Goal: Information Seeking & Learning: Learn about a topic

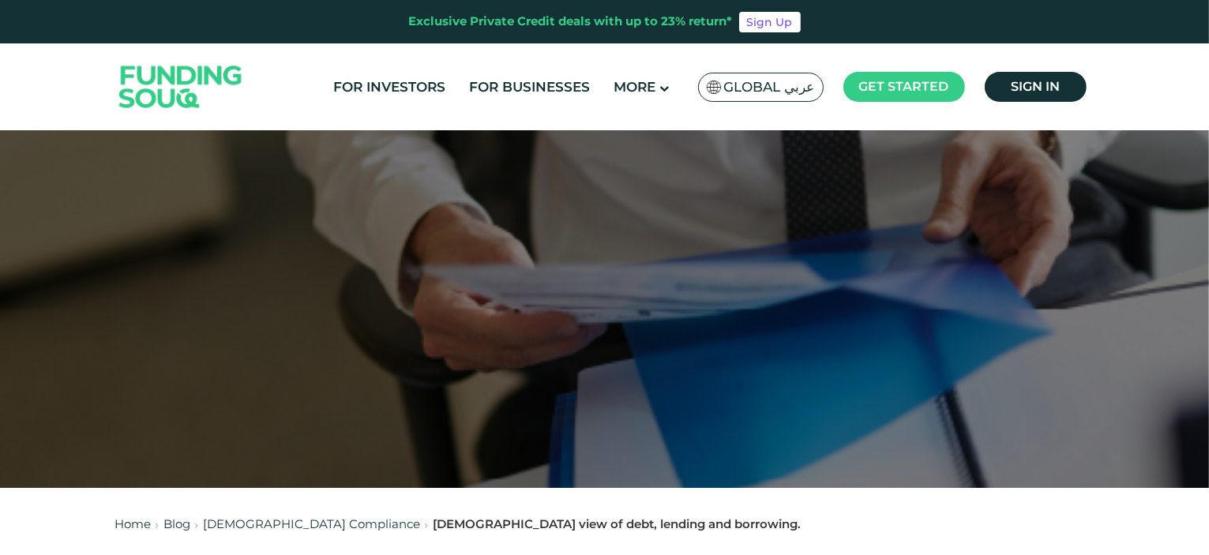
click at [781, 84] on span "Global عربي" at bounding box center [769, 87] width 91 height 18
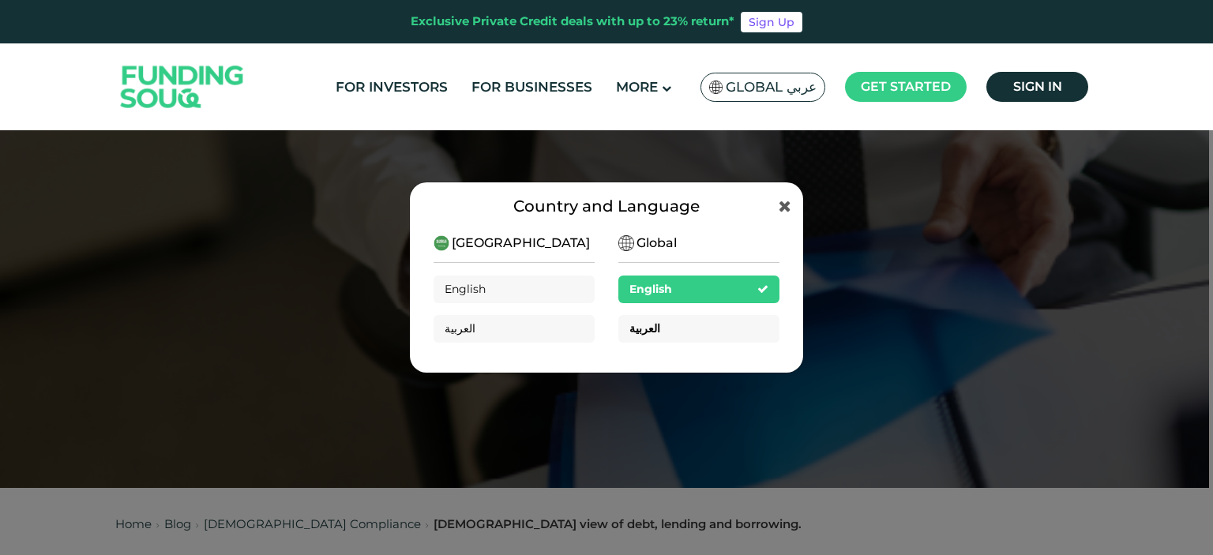
click at [713, 323] on div "العربية" at bounding box center [698, 329] width 161 height 28
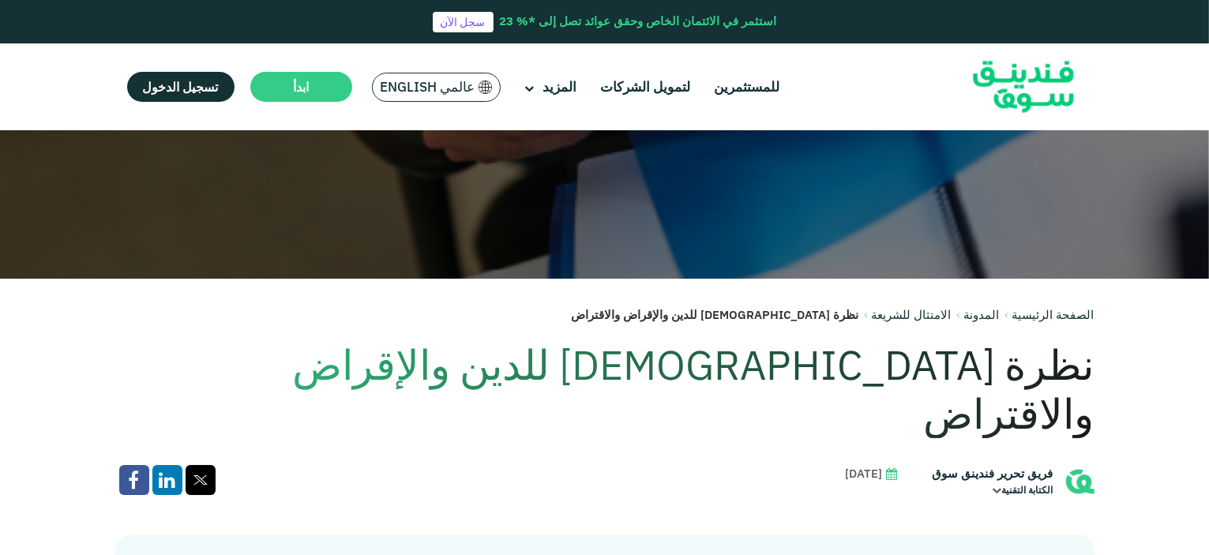
scroll to position [237, 0]
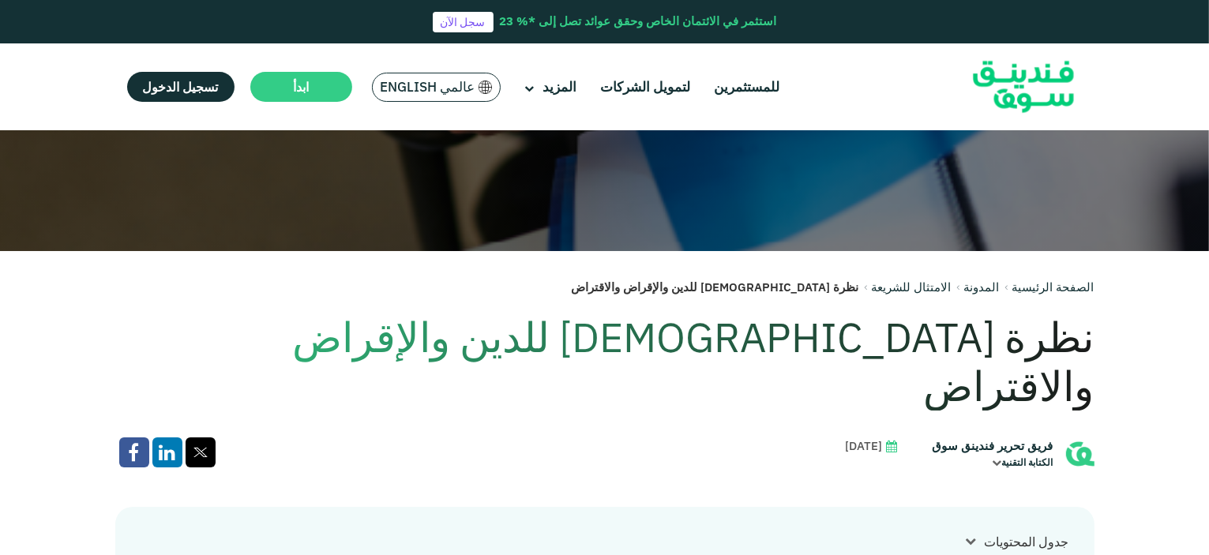
click at [844, 348] on h1 "نظرة الإسلام للدين والإقراض والاقتراض" at bounding box center [604, 362] width 979 height 99
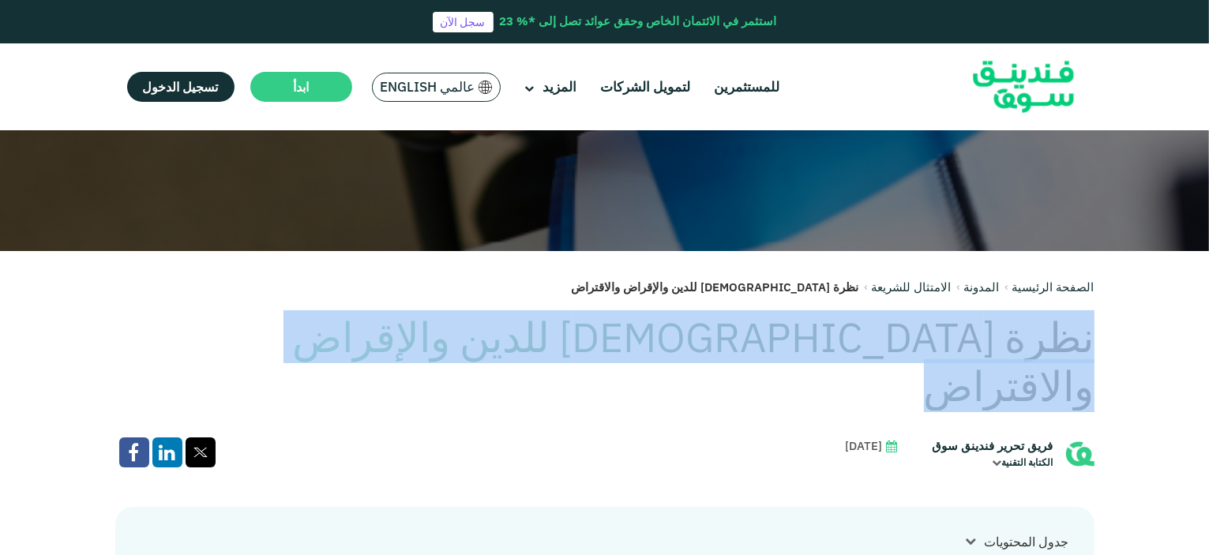
click at [844, 348] on h1 "نظرة الإسلام للدين والإقراض والاقتراض" at bounding box center [604, 362] width 979 height 99
copy div "نظرة الإسلام للدين والإقراض والاقتراض"
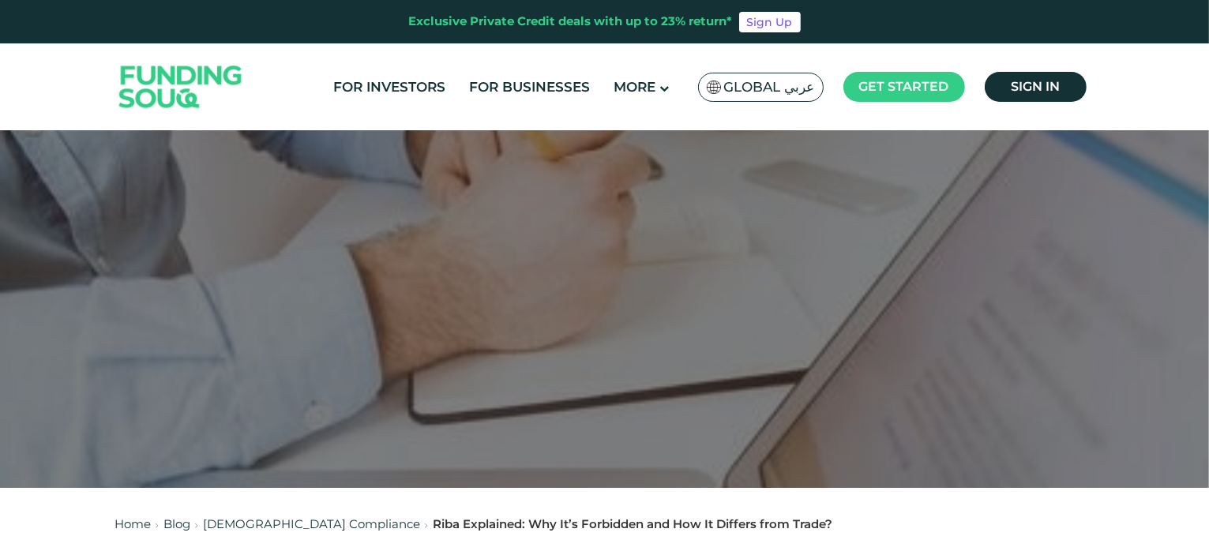
click at [787, 87] on span "Global عربي" at bounding box center [769, 87] width 91 height 18
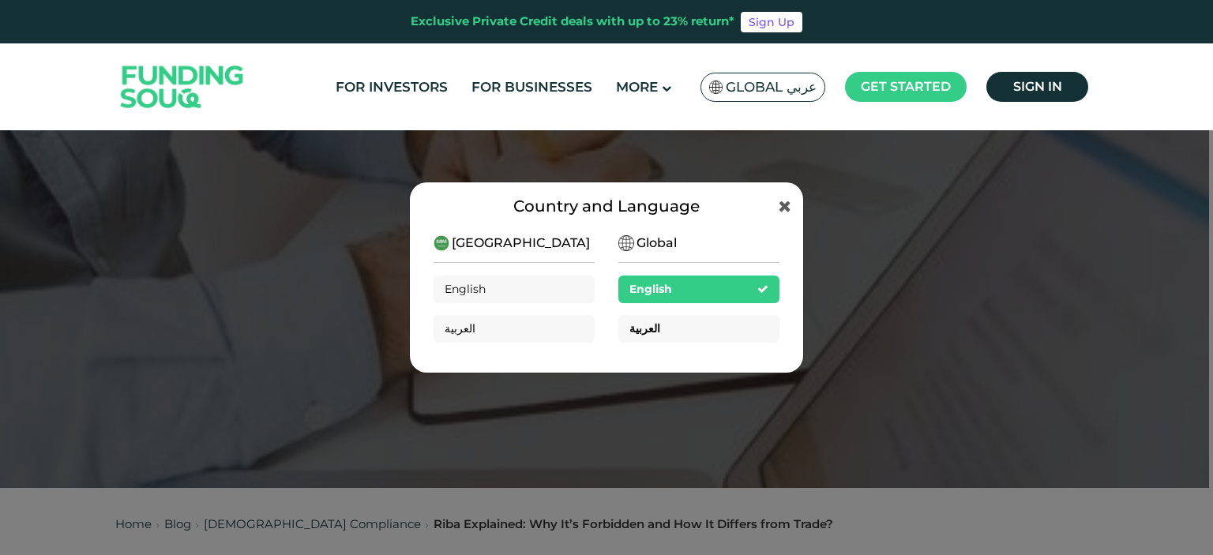
click at [752, 331] on div "العربية" at bounding box center [698, 329] width 161 height 28
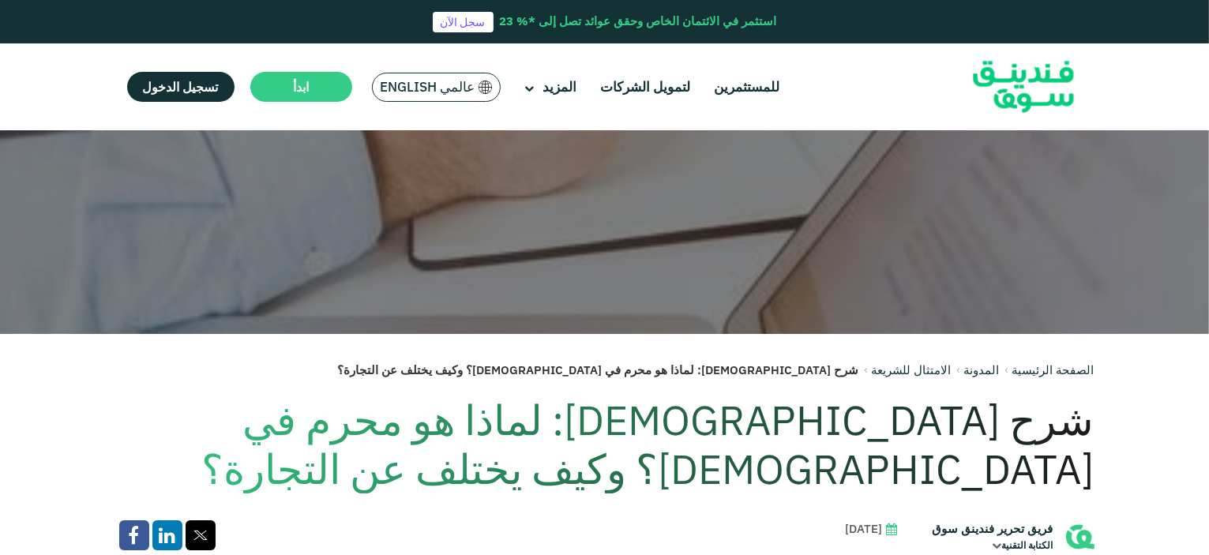
scroll to position [158, 0]
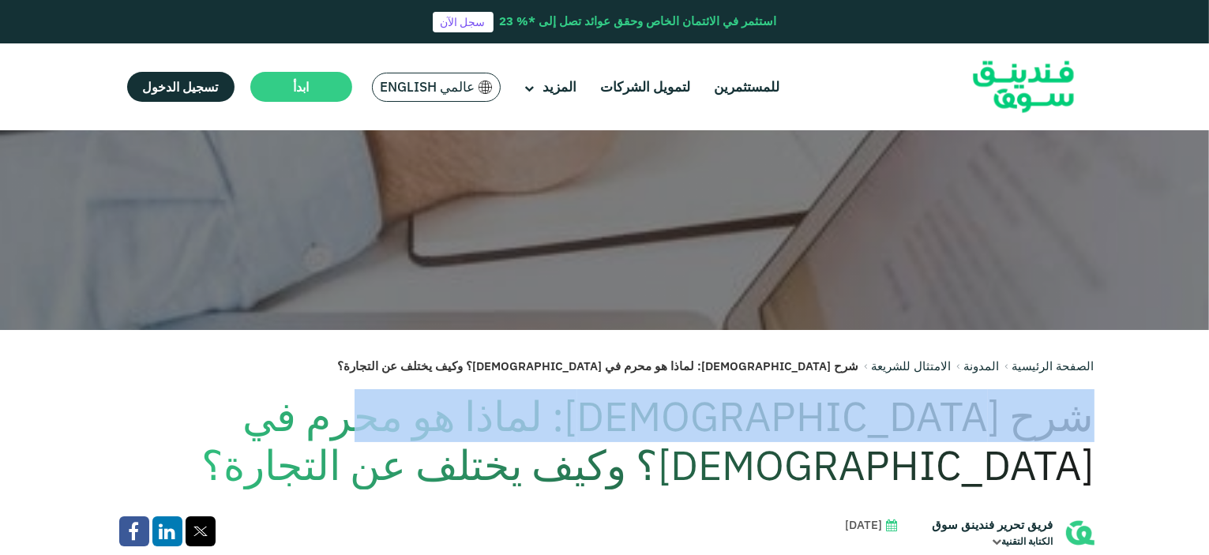
drag, startPoint x: 1097, startPoint y: 422, endPoint x: 549, endPoint y: 413, distance: 548.0
click at [546, 416] on h1 "شرح الربا: لماذا هو محرم في الإسلام؟ وكيف يختلف عن التجارة؟" at bounding box center [604, 441] width 979 height 99
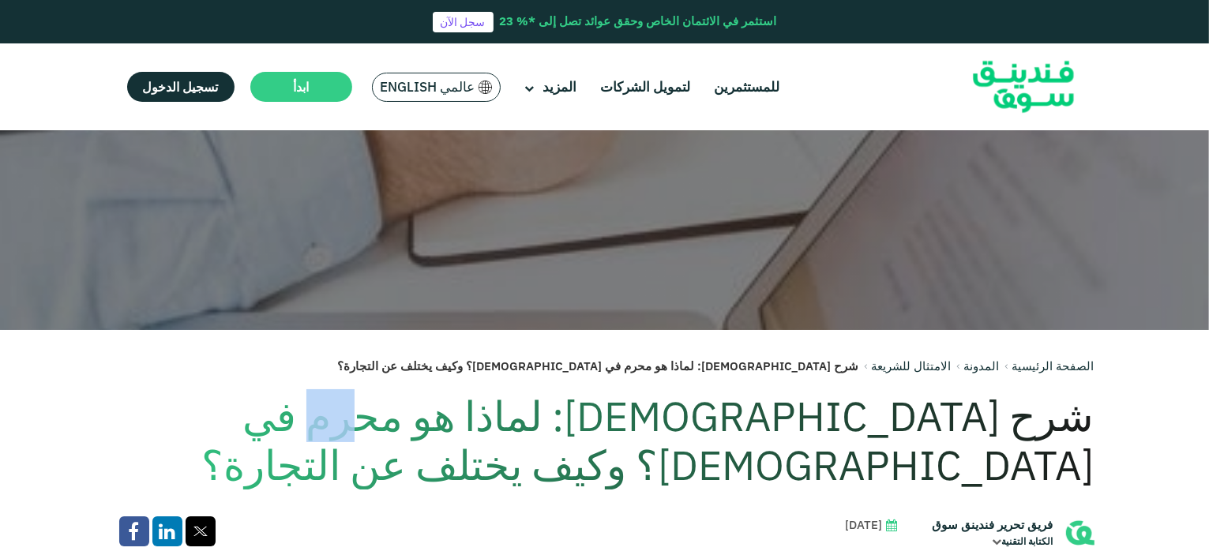
click at [546, 416] on h1 "شرح الربا: لماذا هو محرم في الإسلام؟ وكيف يختلف عن التجارة؟" at bounding box center [604, 441] width 979 height 99
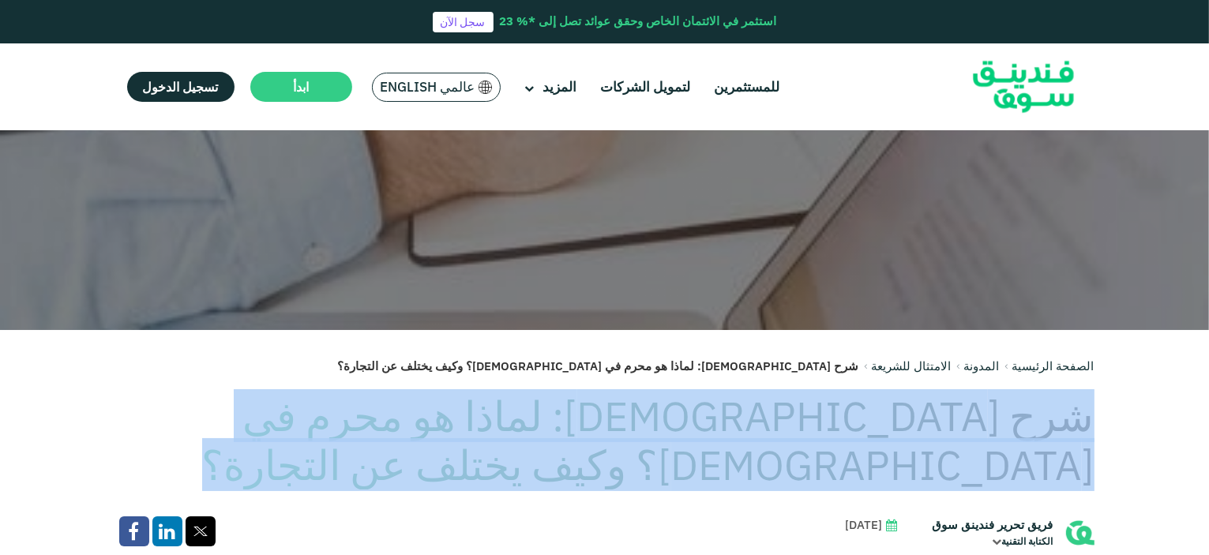
click at [546, 416] on h1 "شرح الربا: لماذا هو محرم في الإسلام؟ وكيف يختلف عن التجارة؟" at bounding box center [604, 441] width 979 height 99
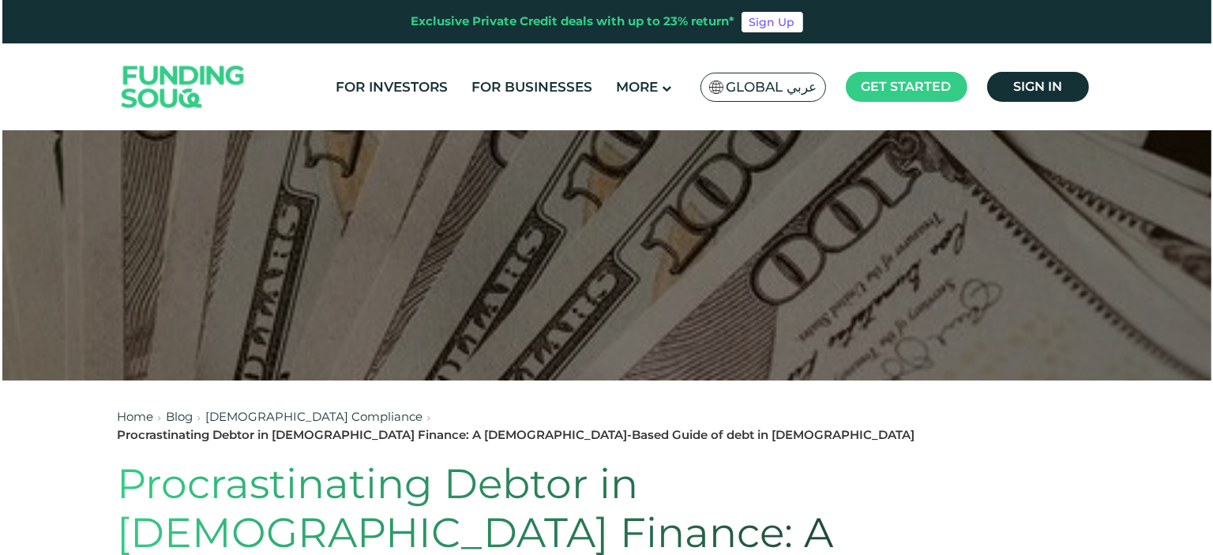
scroll to position [158, 0]
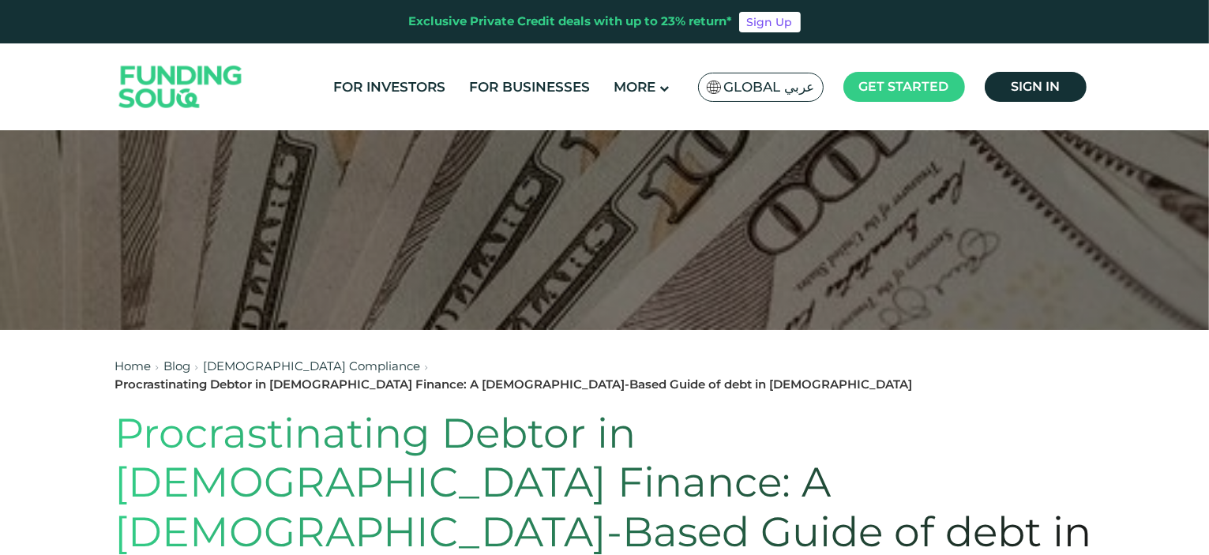
click at [807, 92] on span "Global عربي" at bounding box center [769, 87] width 91 height 18
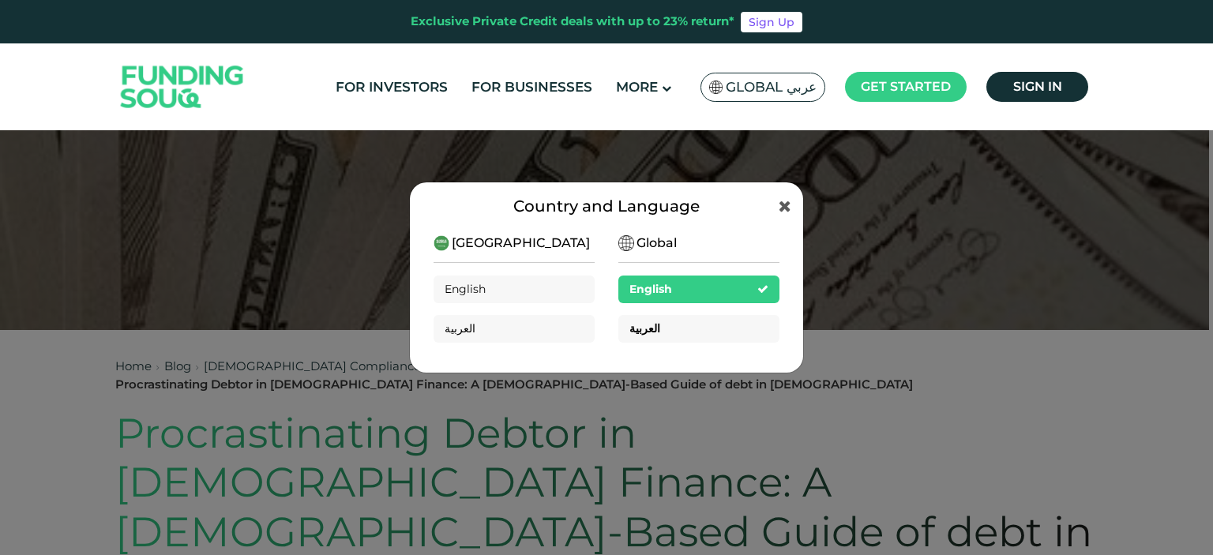
click at [701, 325] on div "العربية" at bounding box center [698, 329] width 161 height 28
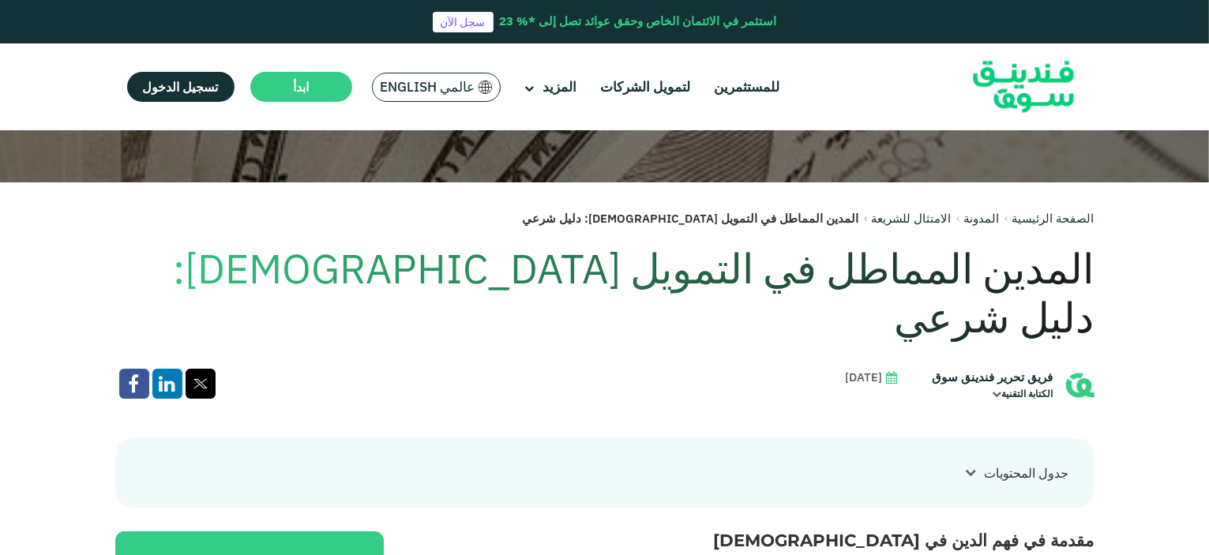
scroll to position [316, 0]
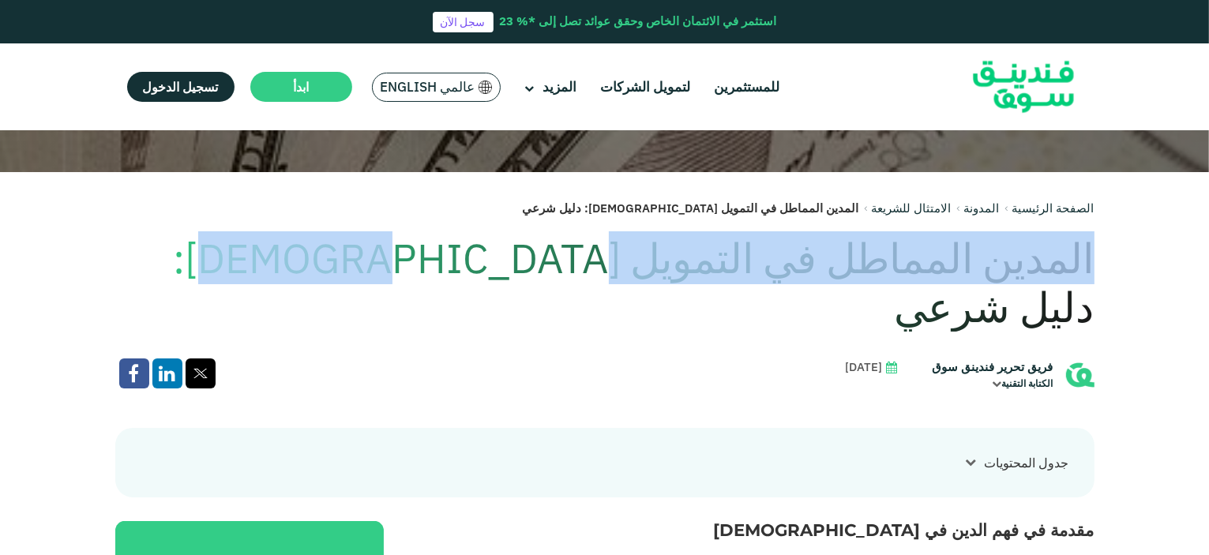
drag, startPoint x: 1098, startPoint y: 261, endPoint x: 535, endPoint y: 260, distance: 563.0
copy h1 "المدين المماطل في التمويل الإسلامي"
click at [925, 208] on link "الامتثال للشريعة" at bounding box center [912, 208] width 80 height 15
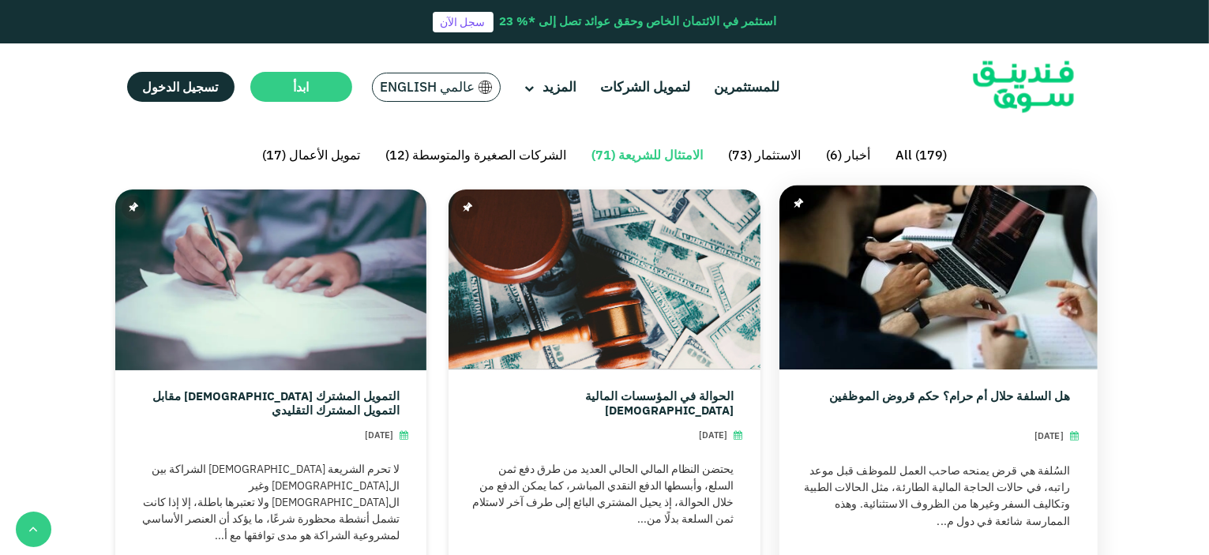
scroll to position [474, 0]
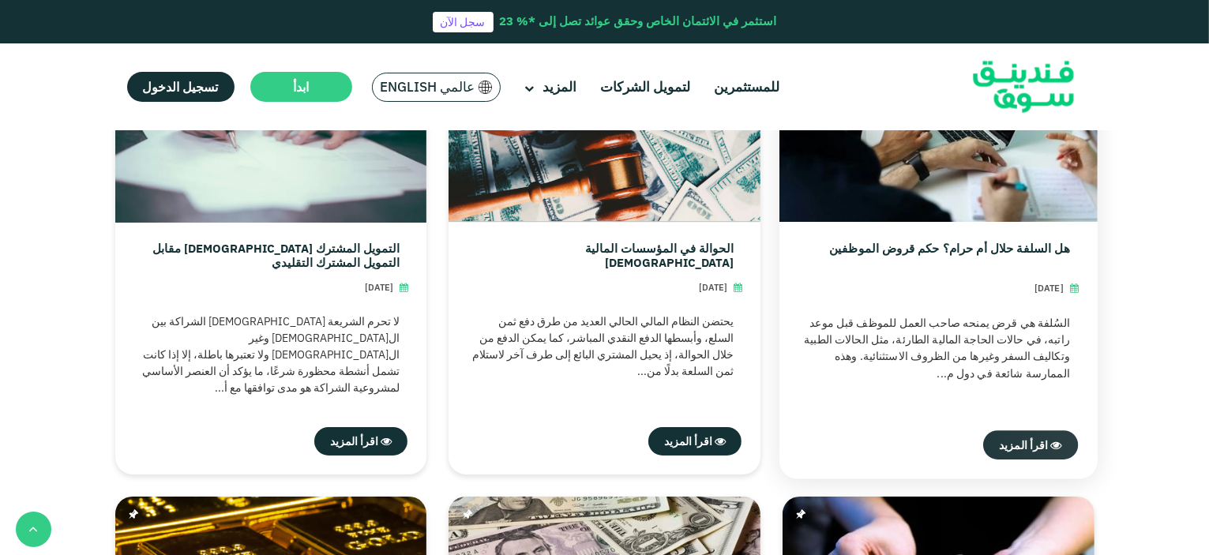
click at [1040, 441] on span "اقرأ المزيد" at bounding box center [1023, 444] width 49 height 14
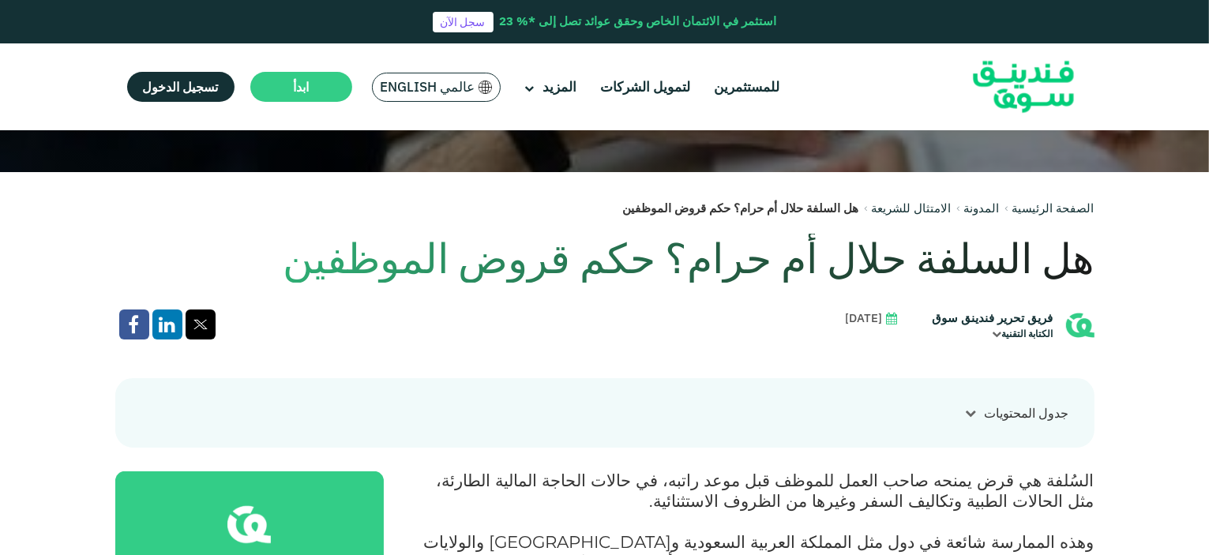
scroll to position [474, 0]
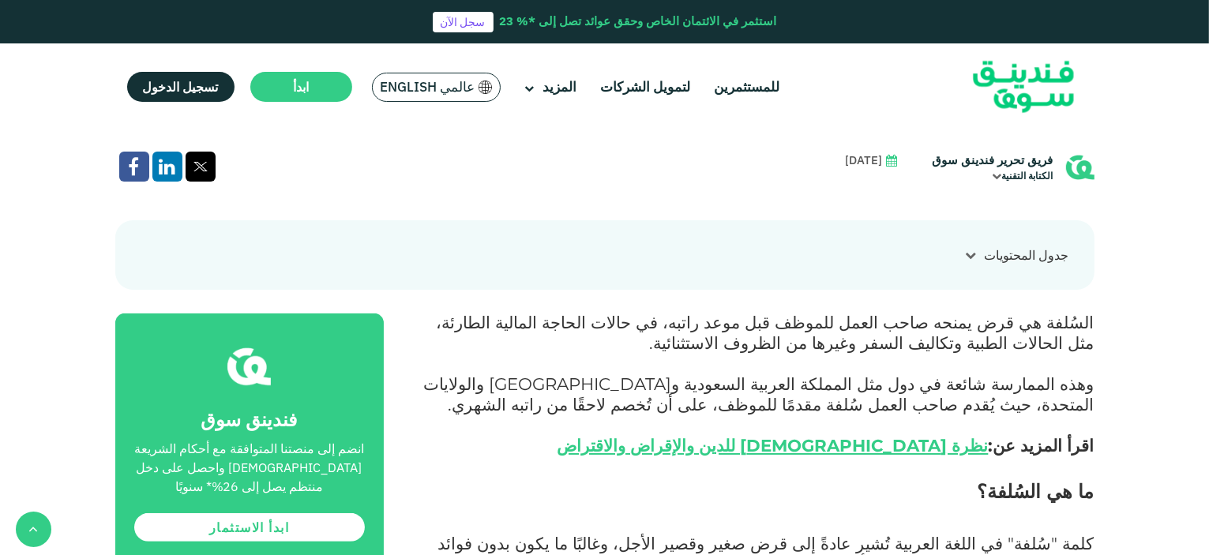
click at [973, 254] on icon at bounding box center [971, 255] width 11 height 11
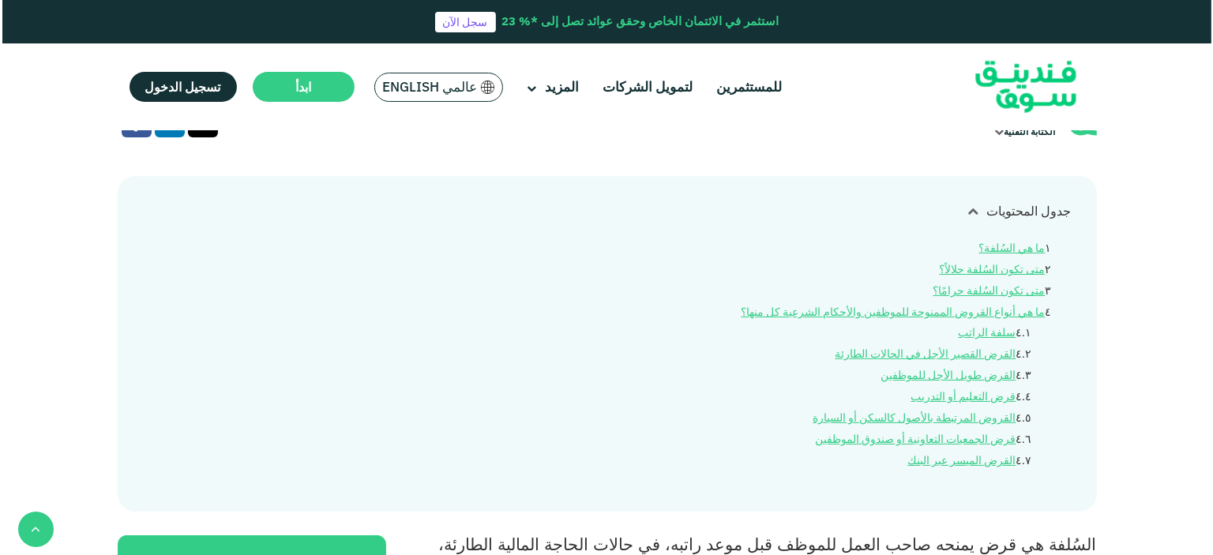
scroll to position [553, 0]
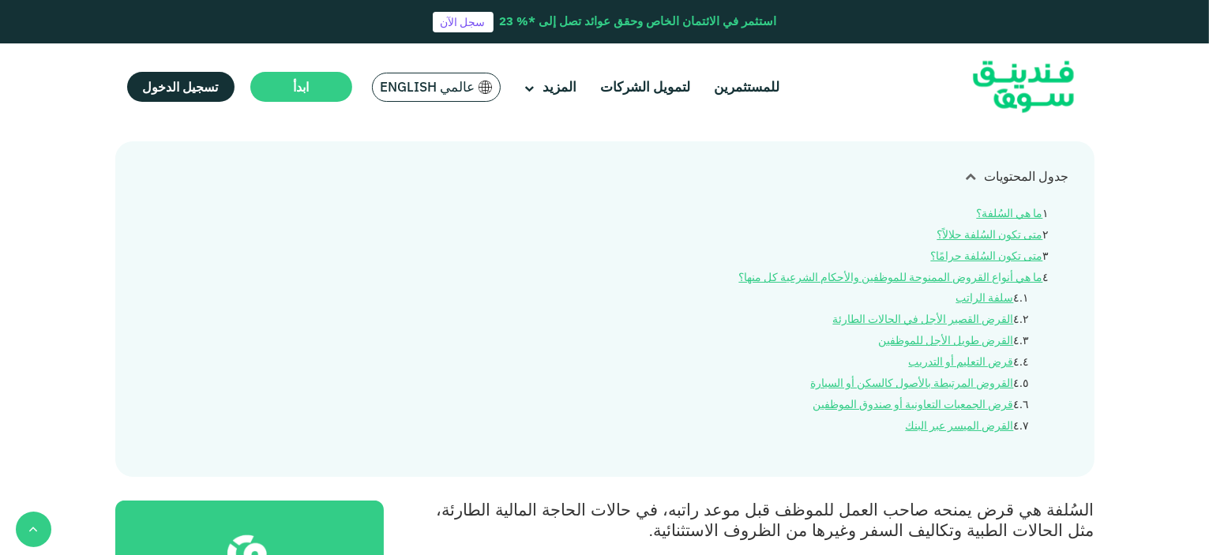
click at [430, 85] on span "عالمي English" at bounding box center [428, 87] width 95 height 18
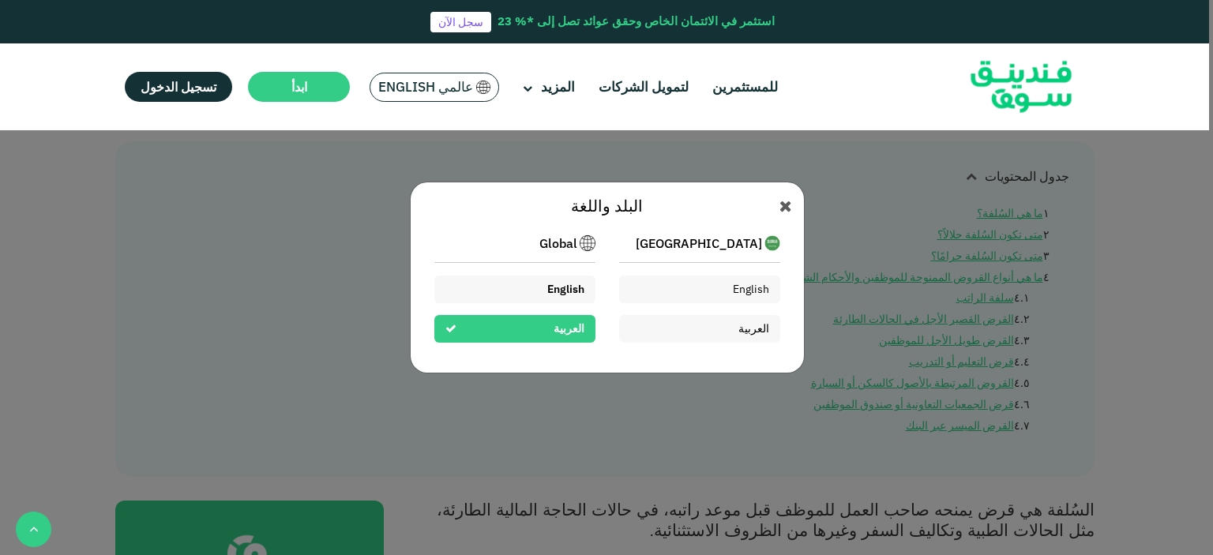
click at [568, 287] on span "English" at bounding box center [565, 289] width 37 height 14
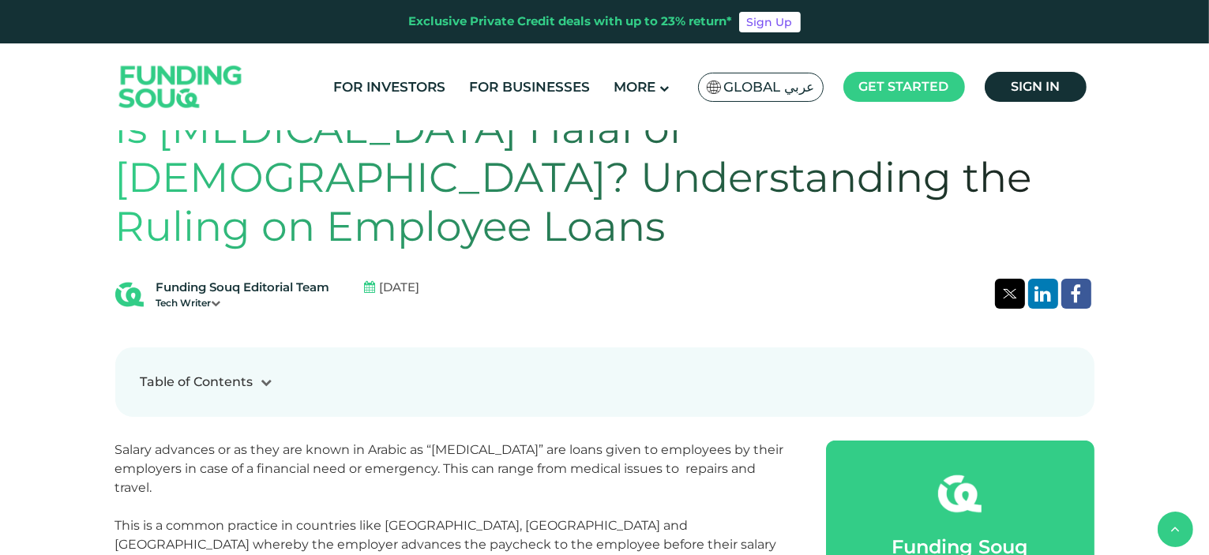
scroll to position [474, 0]
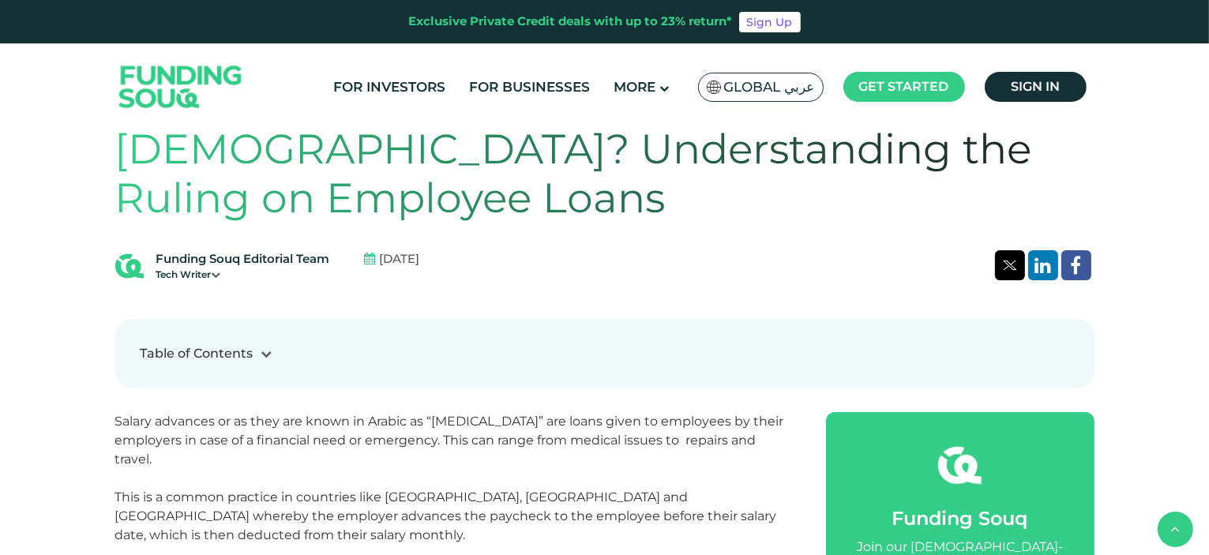
click at [261, 348] on icon at bounding box center [266, 353] width 11 height 11
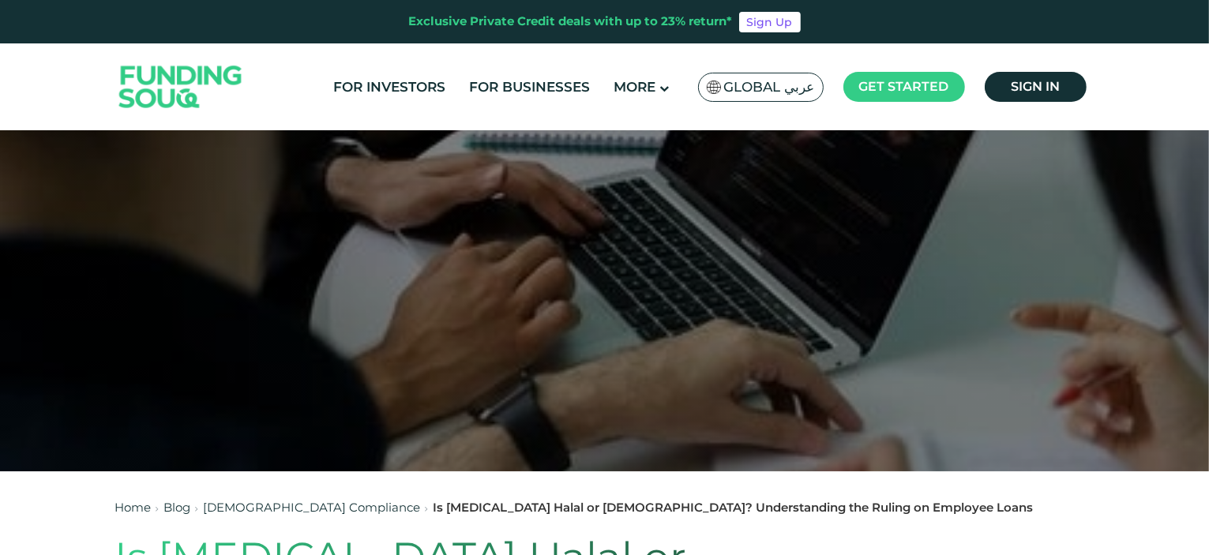
scroll to position [0, 0]
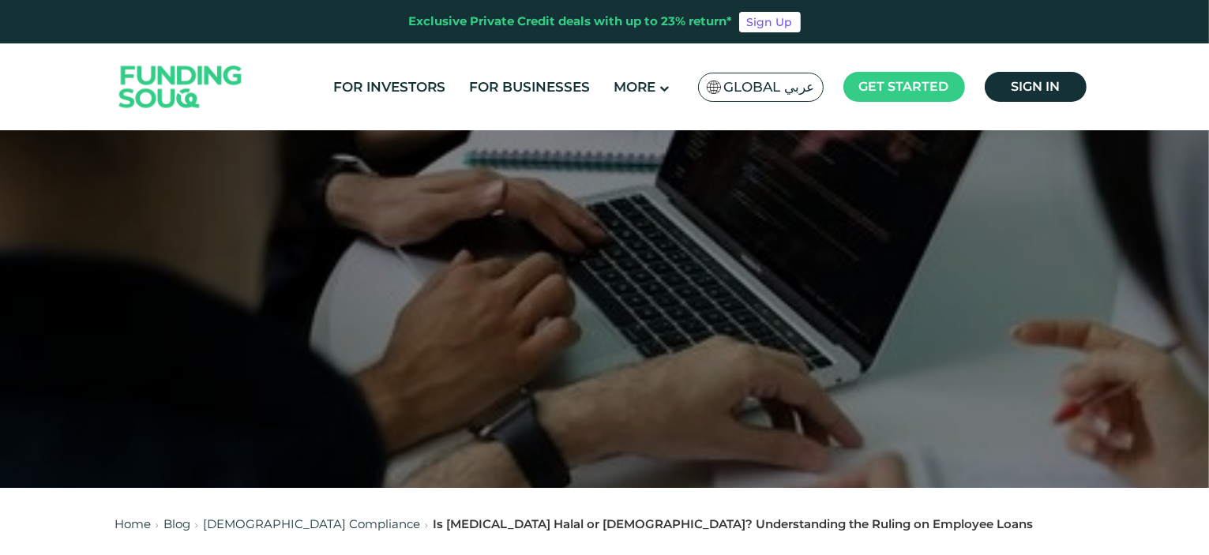
click at [756, 81] on span "Global عربي" at bounding box center [769, 87] width 91 height 18
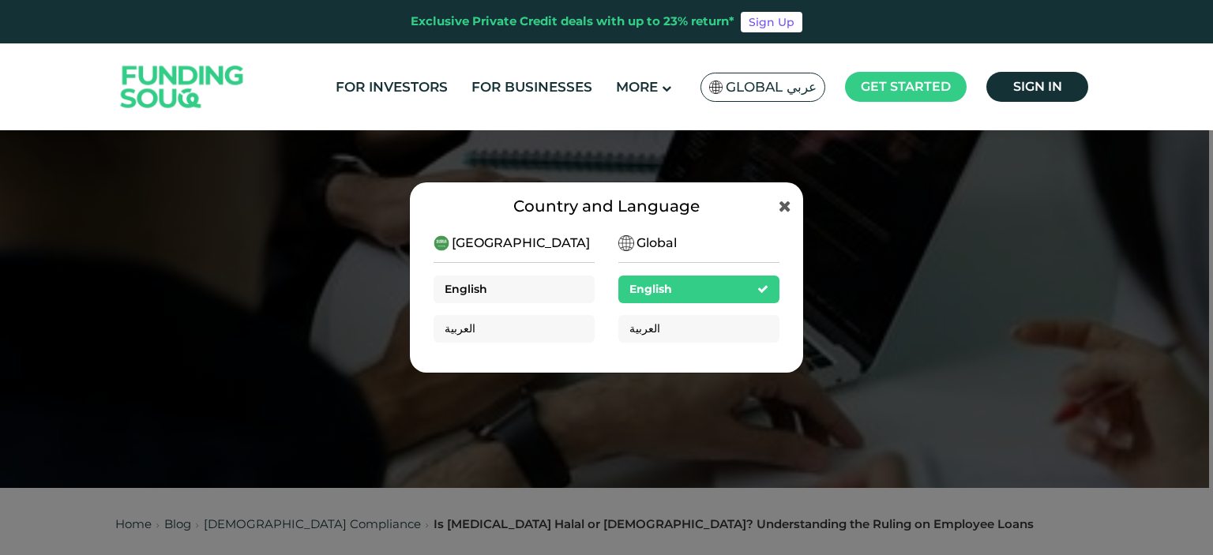
click at [486, 287] on span "English" at bounding box center [466, 289] width 43 height 14
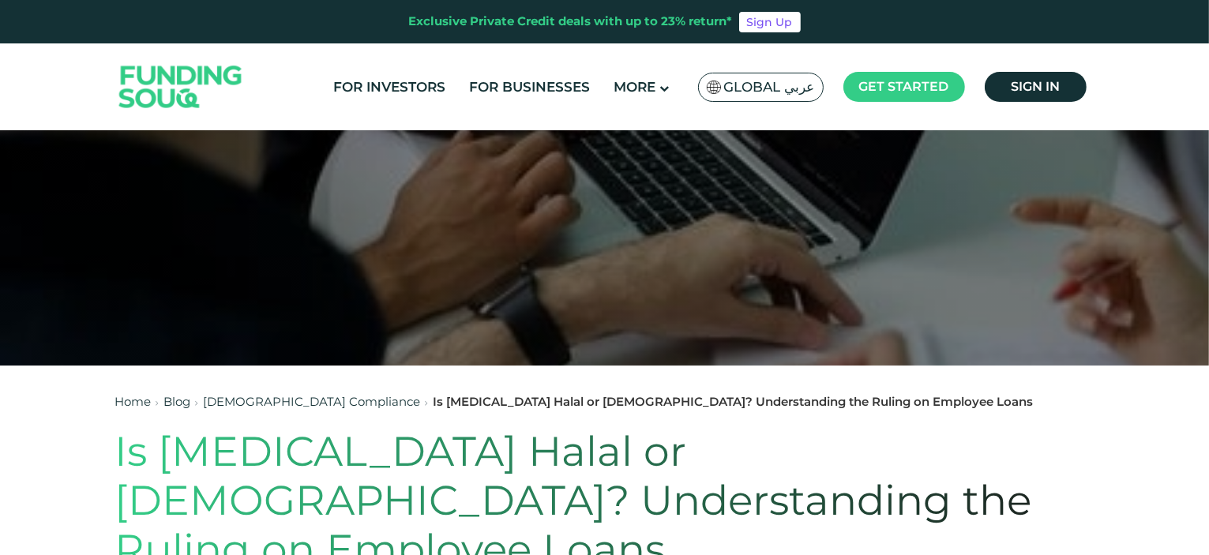
scroll to position [158, 0]
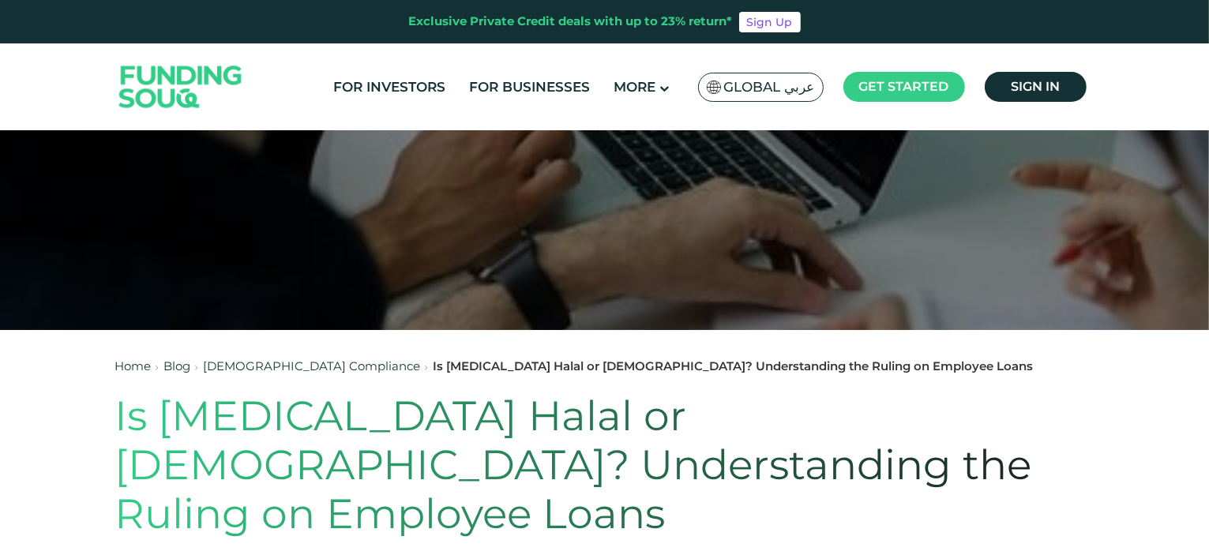
click at [512, 422] on h1 "Is [MEDICAL_DATA] Halal or [DEMOGRAPHIC_DATA]? Understanding the Ruling on Empl…" at bounding box center [604, 466] width 979 height 148
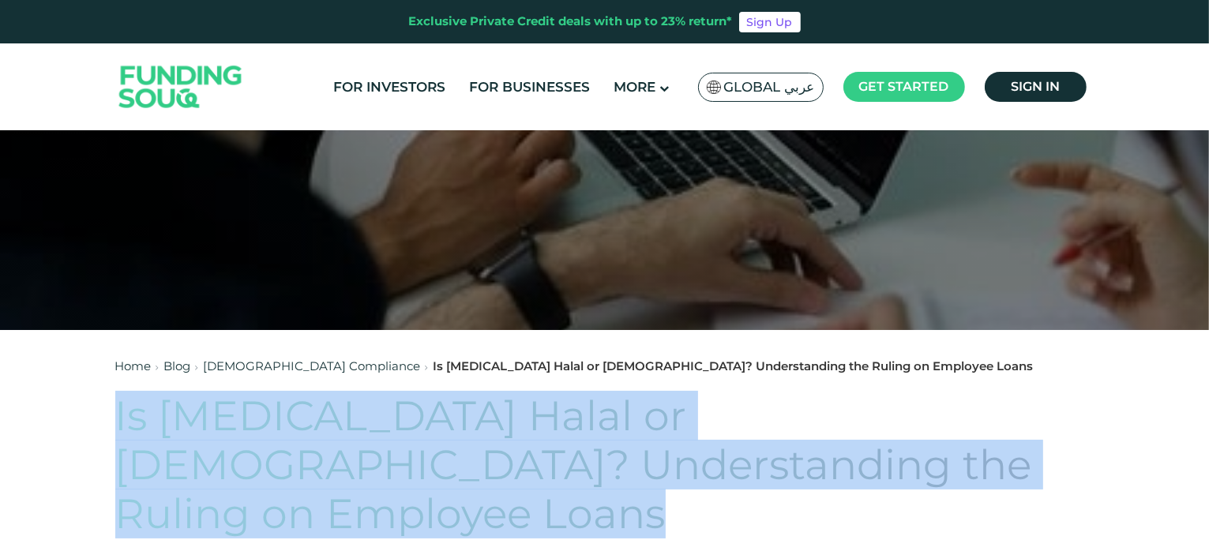
click at [512, 422] on h1 "Is [MEDICAL_DATA] Halal or [DEMOGRAPHIC_DATA]? Understanding the Ruling on Empl…" at bounding box center [604, 466] width 979 height 148
copy div "Is [MEDICAL_DATA] Halal or [DEMOGRAPHIC_DATA]? Understanding the Ruling on Empl…"
click at [590, 426] on h1 "Is [MEDICAL_DATA] Halal or [DEMOGRAPHIC_DATA]? Understanding the Ruling on Empl…" at bounding box center [604, 466] width 979 height 148
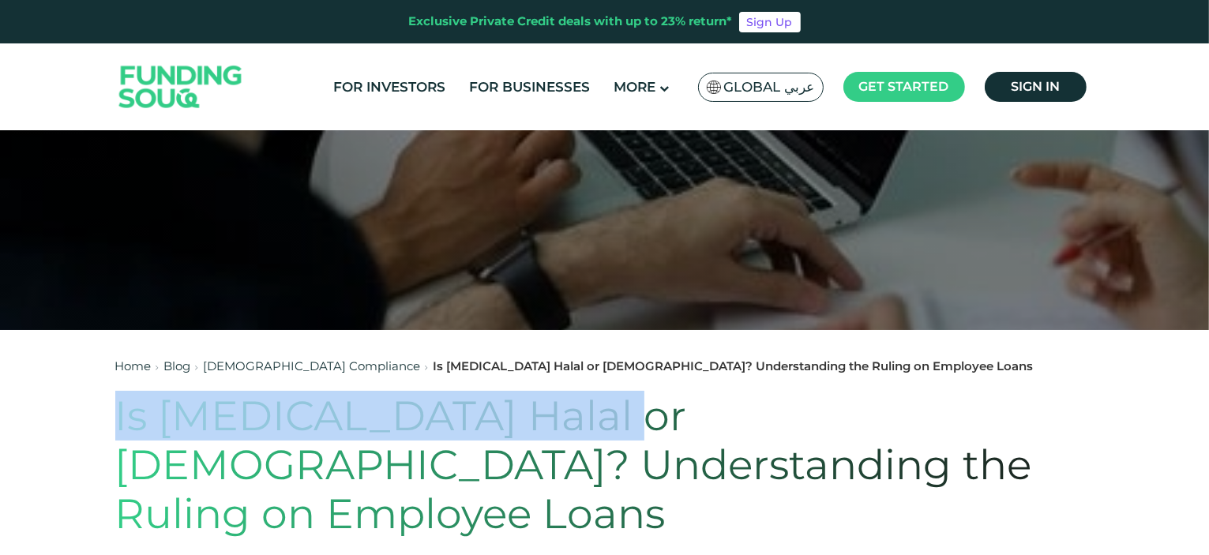
drag, startPoint x: 603, startPoint y: 407, endPoint x: 104, endPoint y: 416, distance: 499.1
copy h1 "Is Sulfa Halal or Haram?"
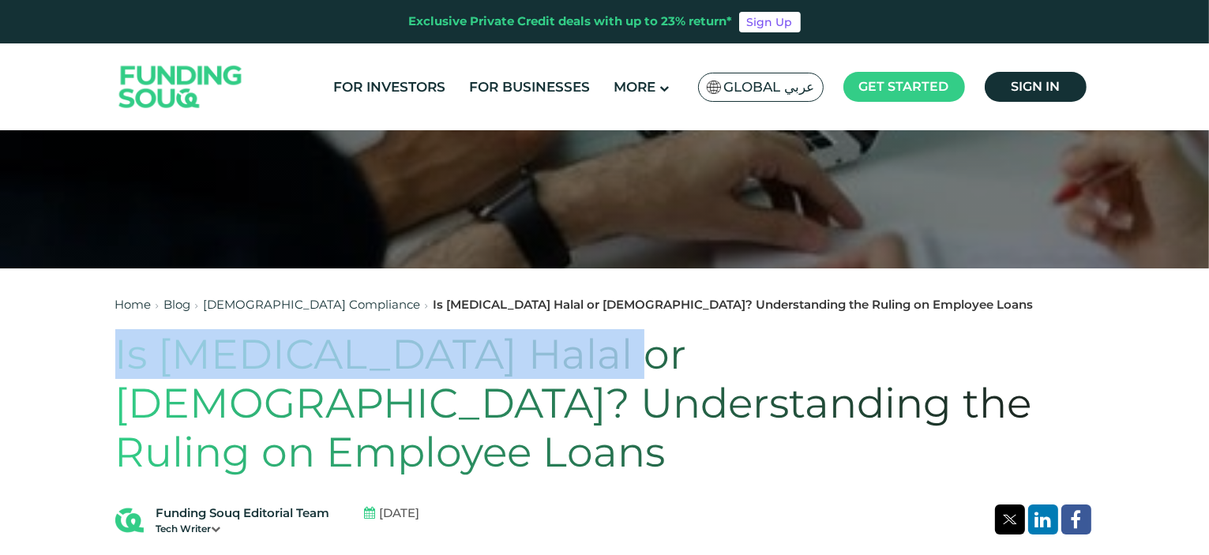
scroll to position [316, 0]
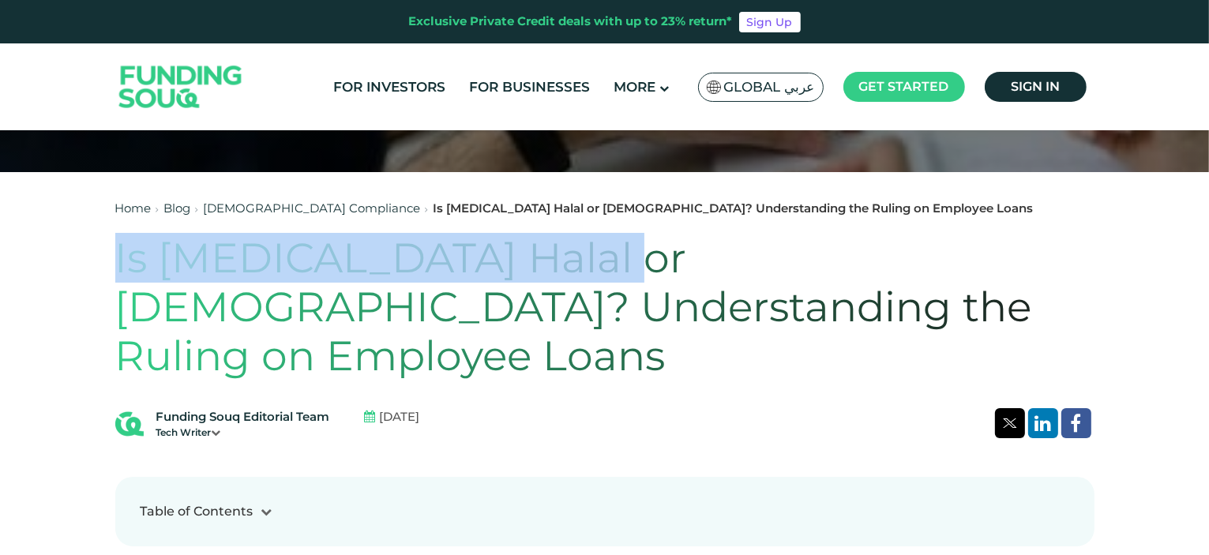
click at [178, 208] on link "Blog" at bounding box center [177, 208] width 27 height 15
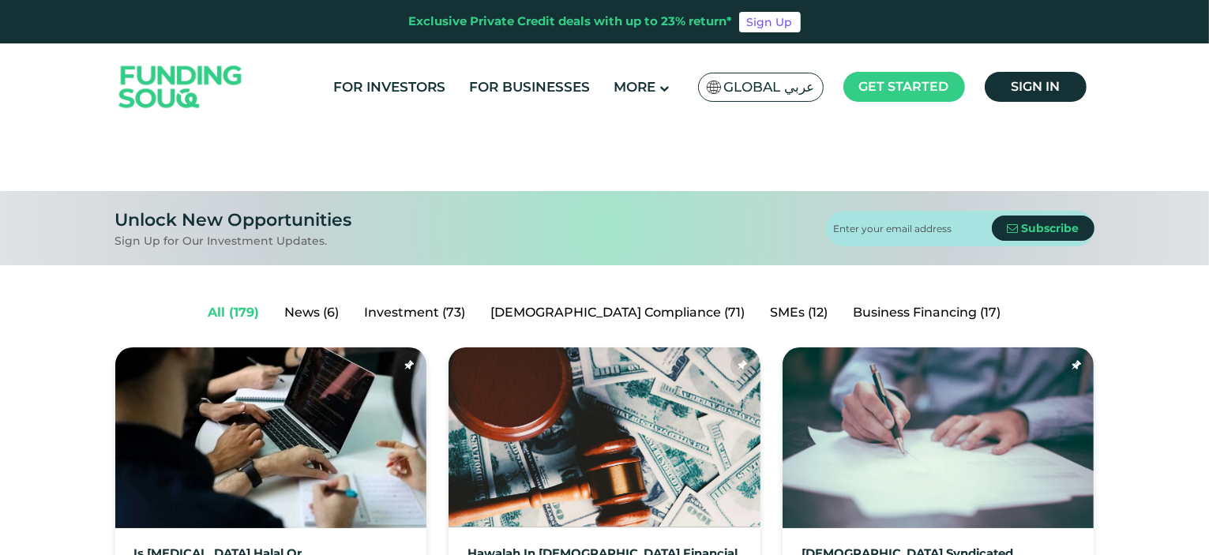
scroll to position [79, 0]
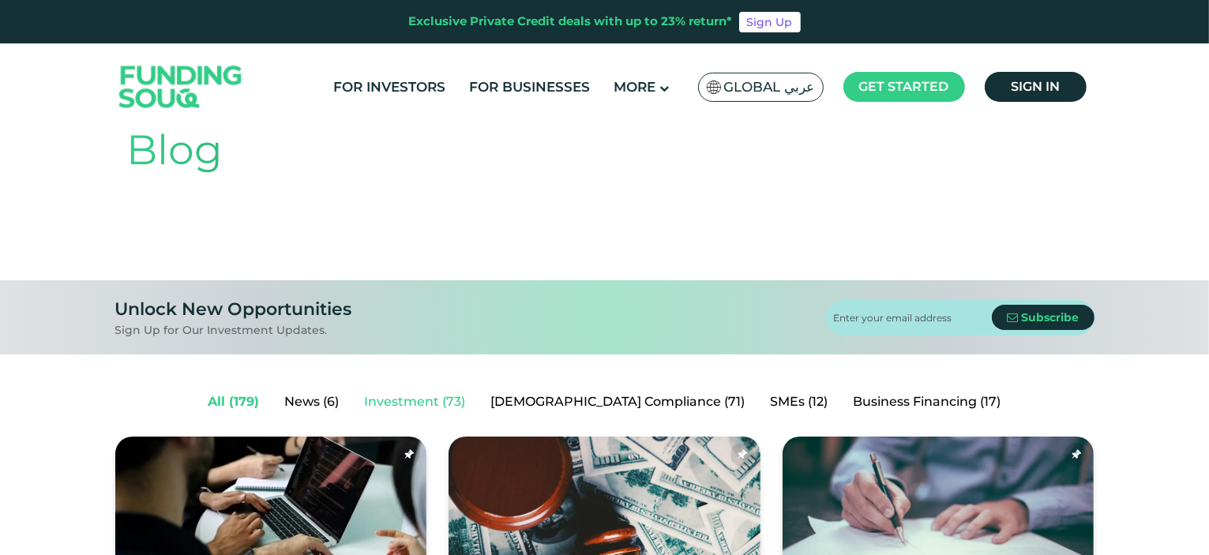
click at [468, 398] on link "Investment (73)" at bounding box center [415, 402] width 126 height 32
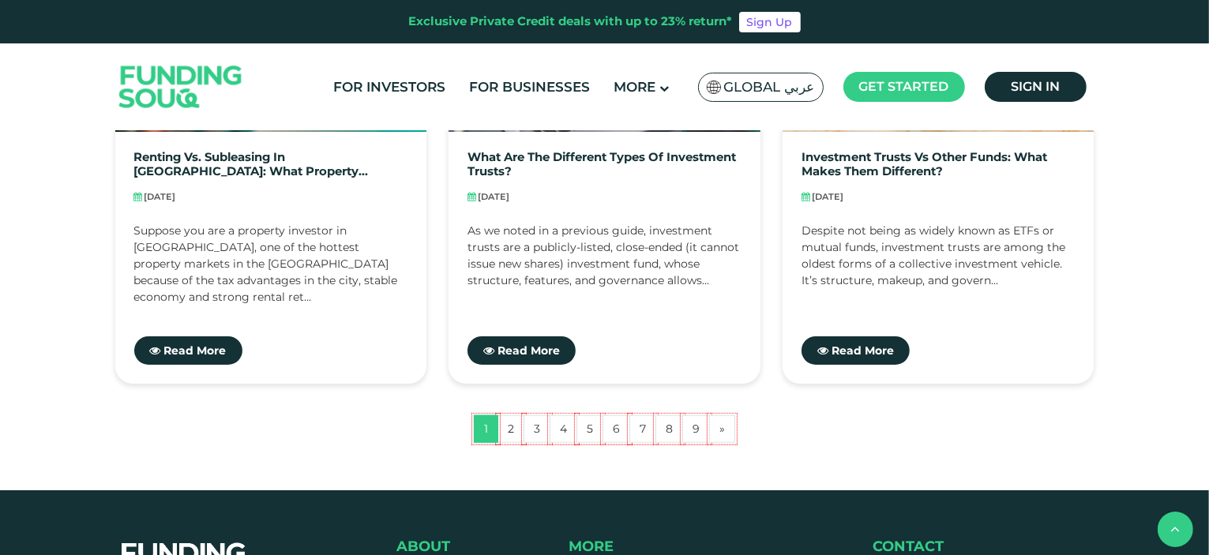
scroll to position [1500, 0]
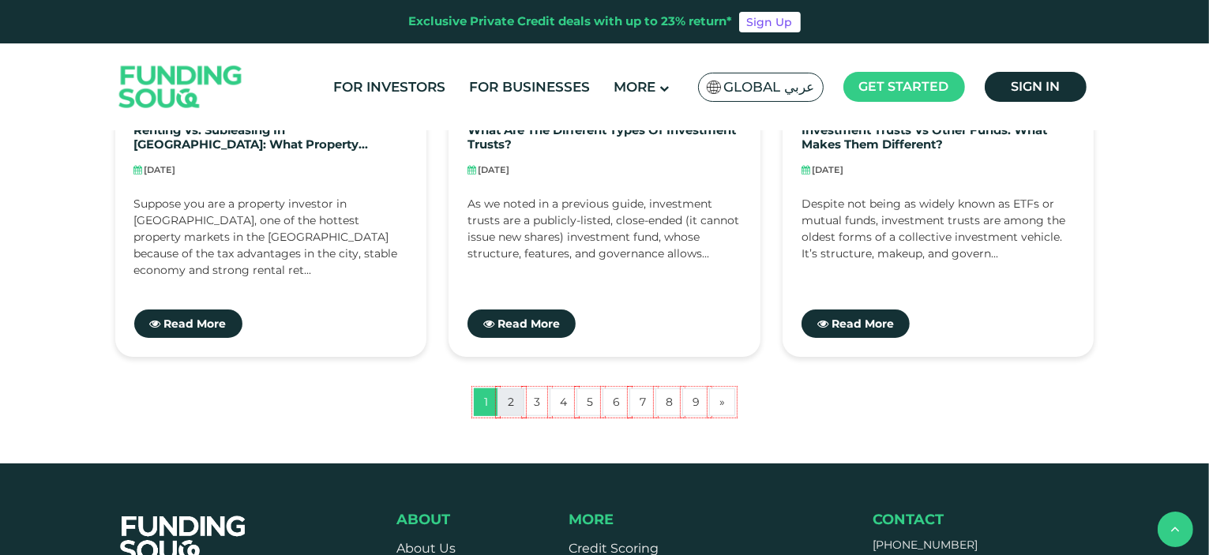
click at [507, 403] on link "2" at bounding box center [510, 402] width 27 height 28
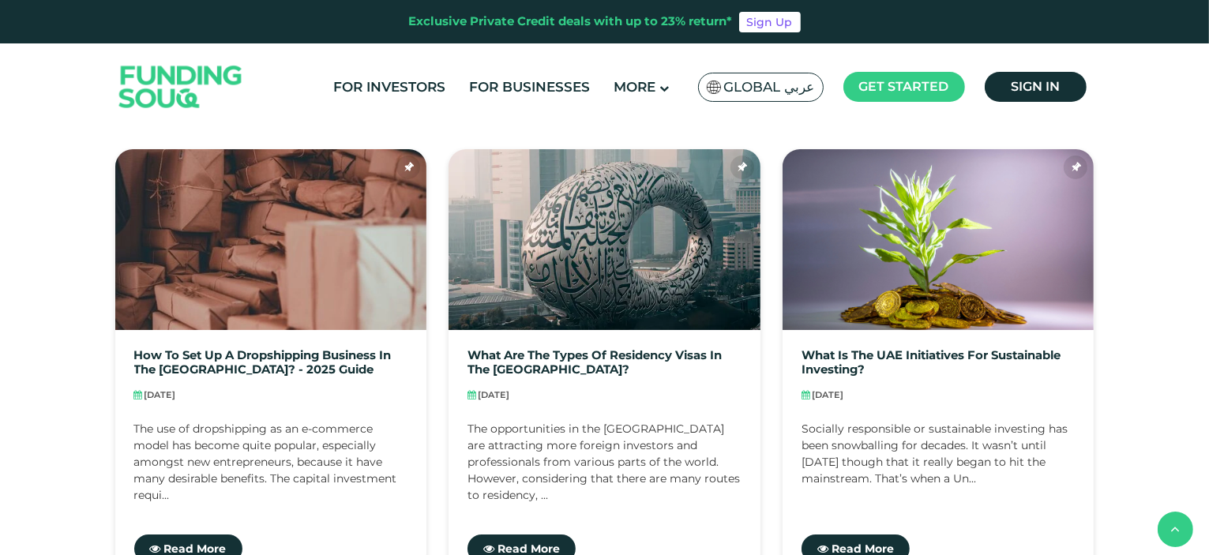
scroll to position [395, 0]
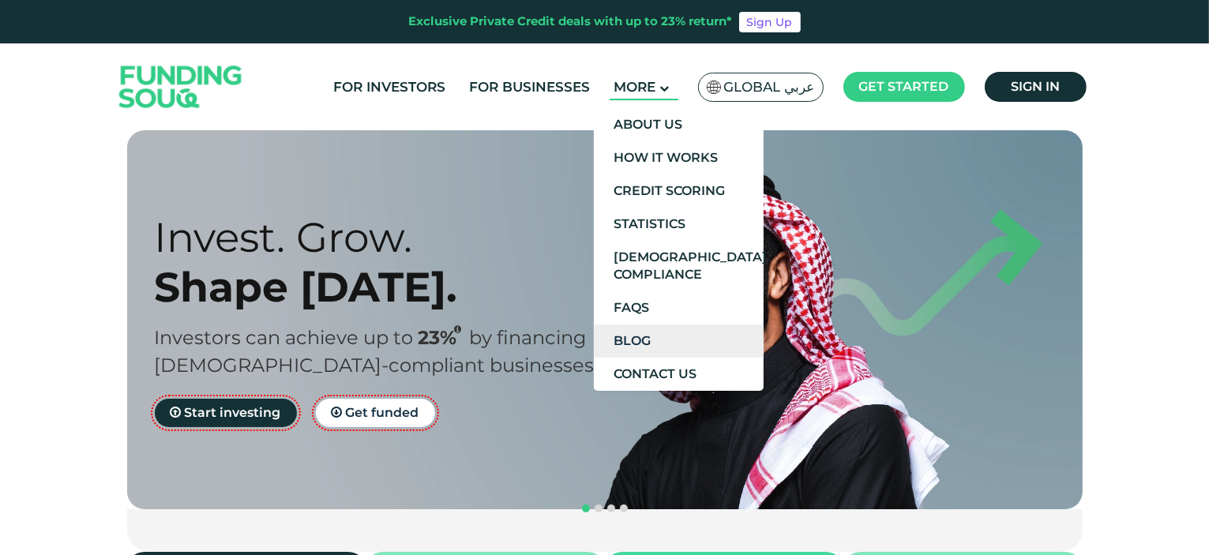
click at [673, 339] on link "Blog" at bounding box center [679, 341] width 170 height 33
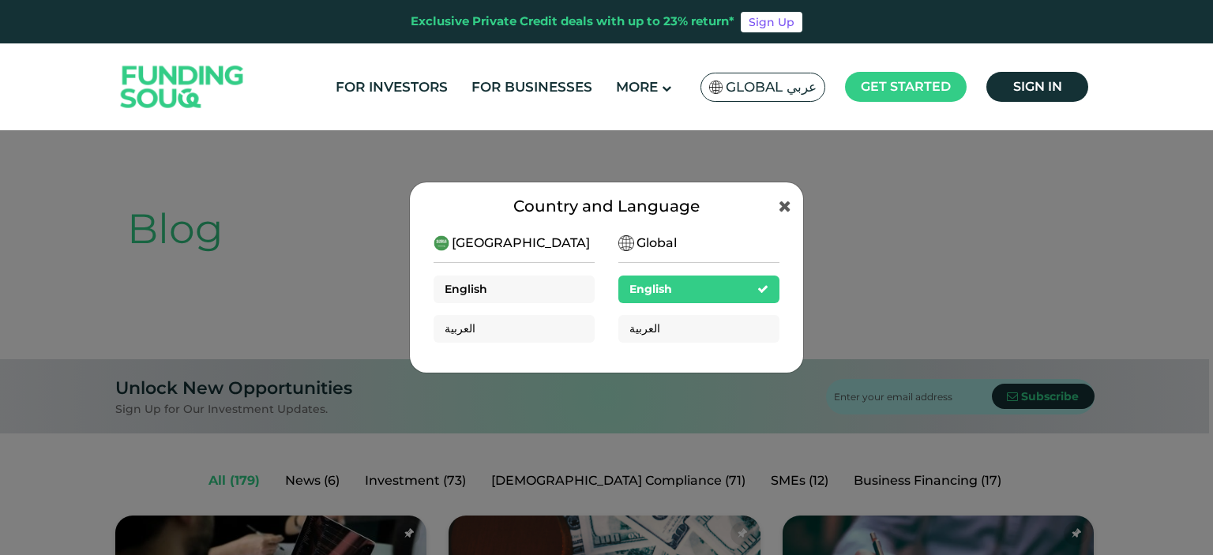
click at [533, 286] on div "English" at bounding box center [513, 290] width 161 height 28
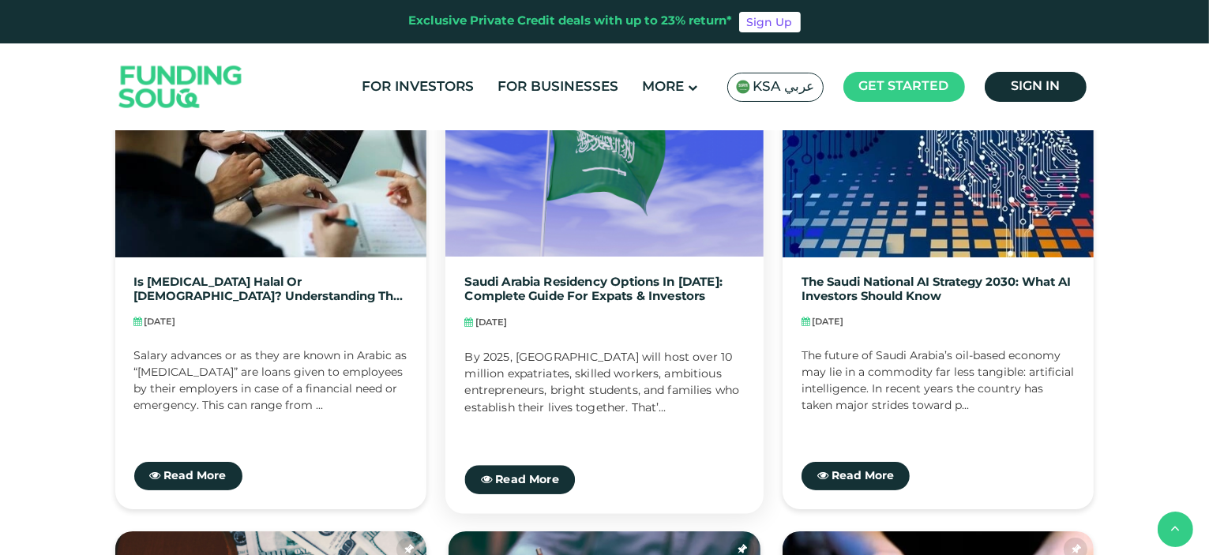
scroll to position [474, 0]
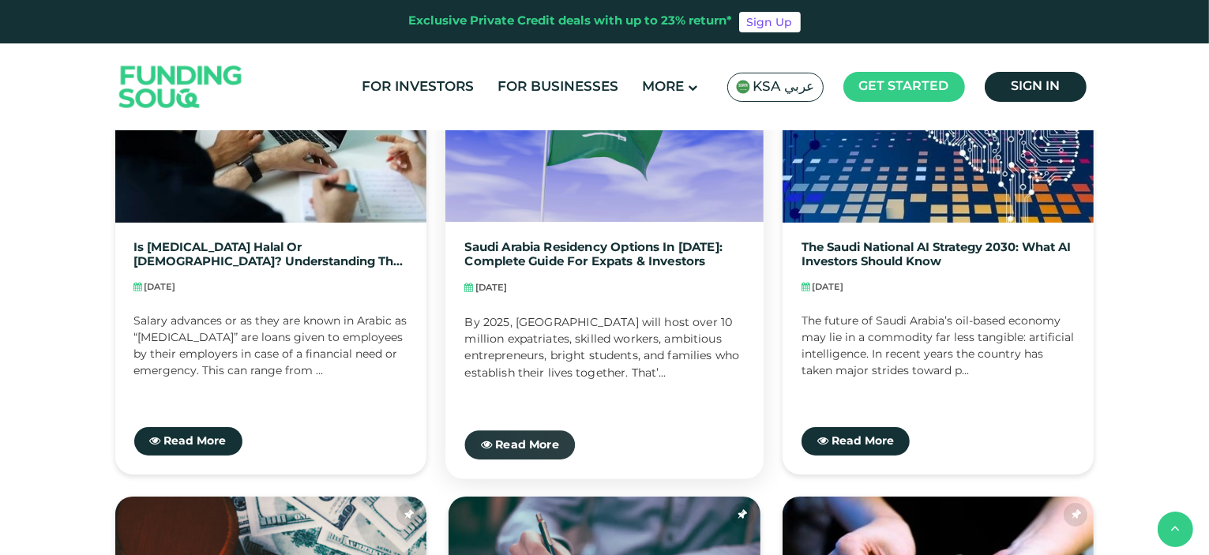
click at [531, 445] on span "Read More" at bounding box center [527, 444] width 64 height 11
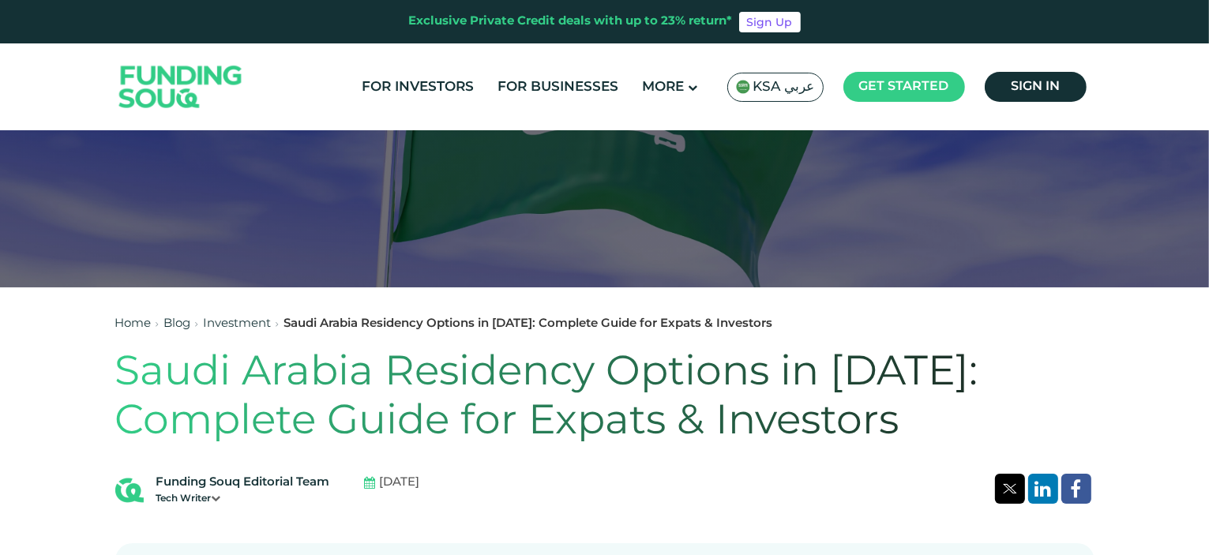
scroll to position [237, 0]
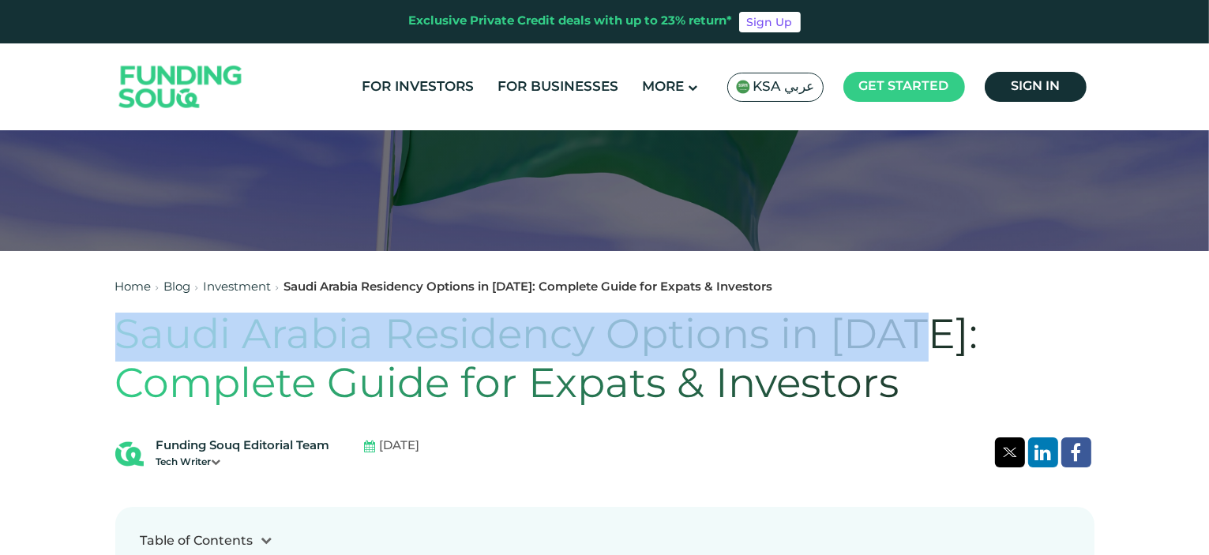
drag, startPoint x: 114, startPoint y: 332, endPoint x: 929, endPoint y: 335, distance: 814.9
copy h1 "Saudi Arabia Residency Options in 2026"
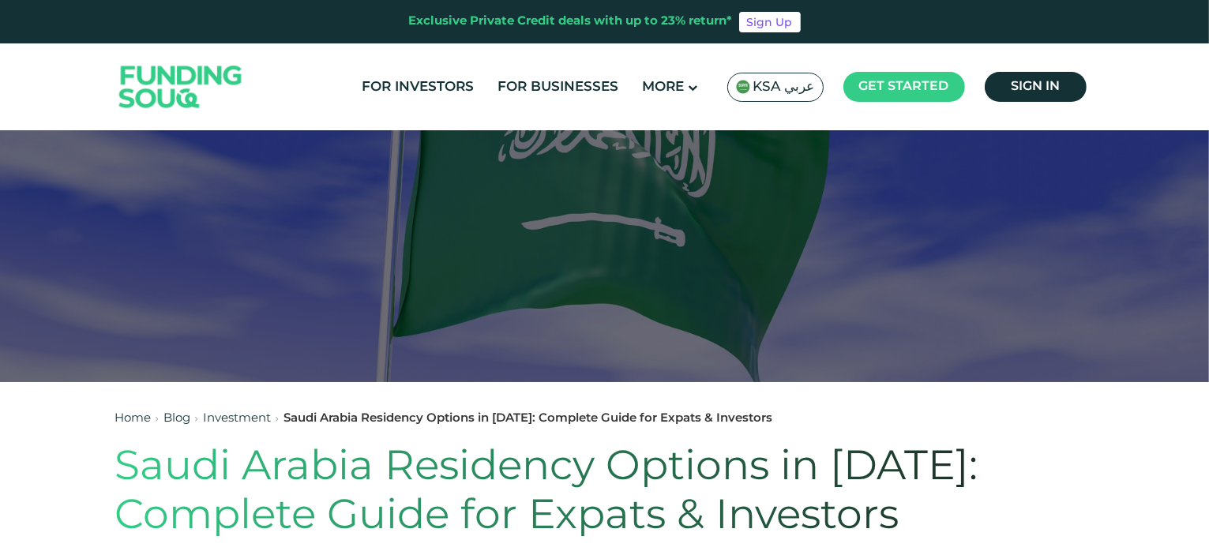
scroll to position [79, 0]
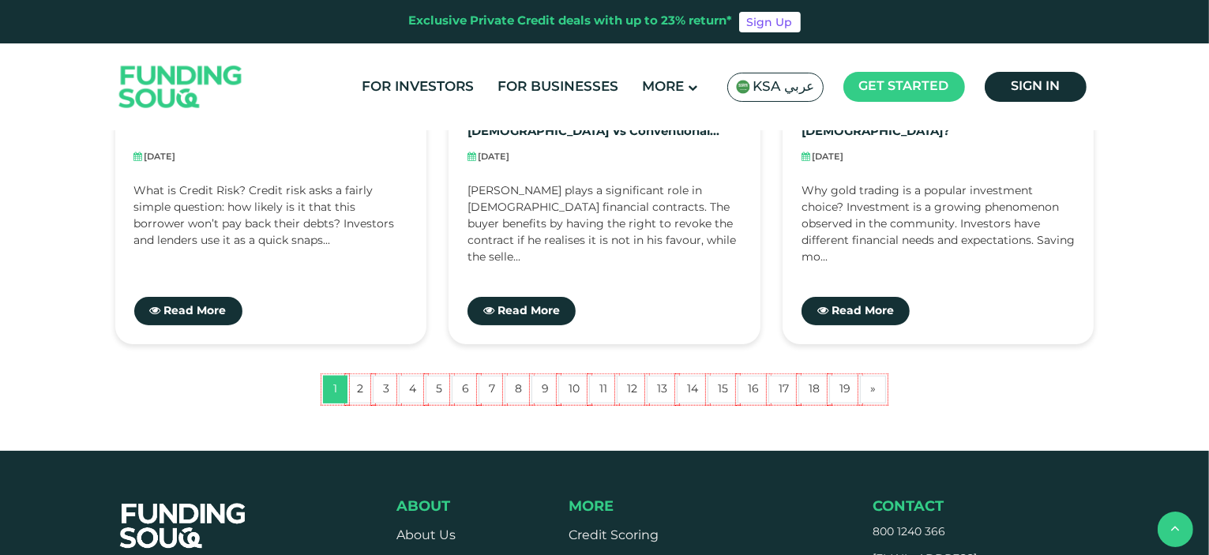
scroll to position [1567, 0]
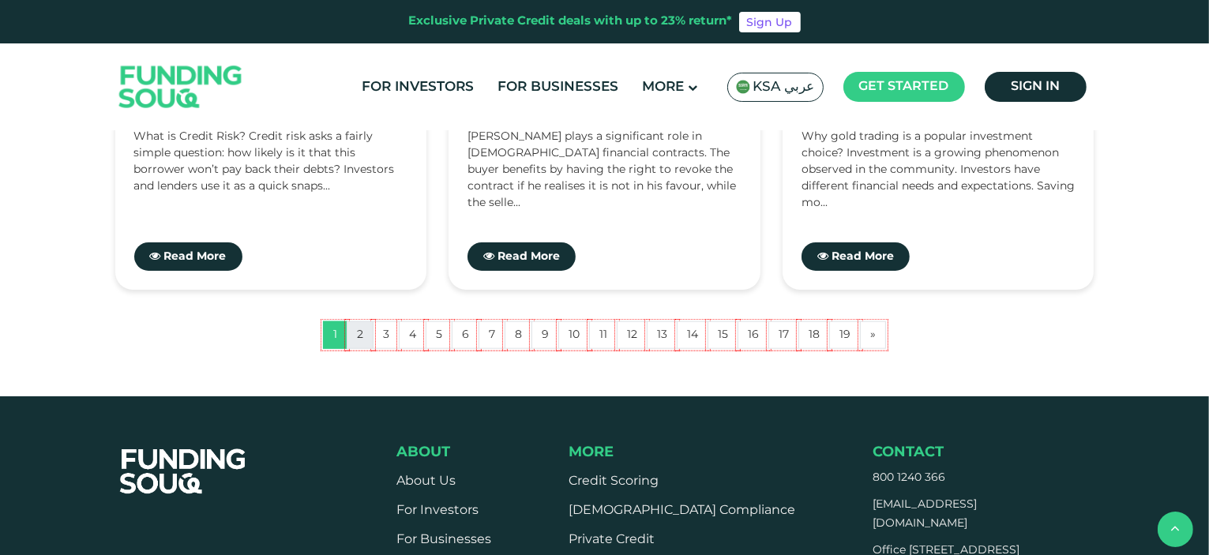
click at [360, 340] on link "2" at bounding box center [360, 335] width 27 height 28
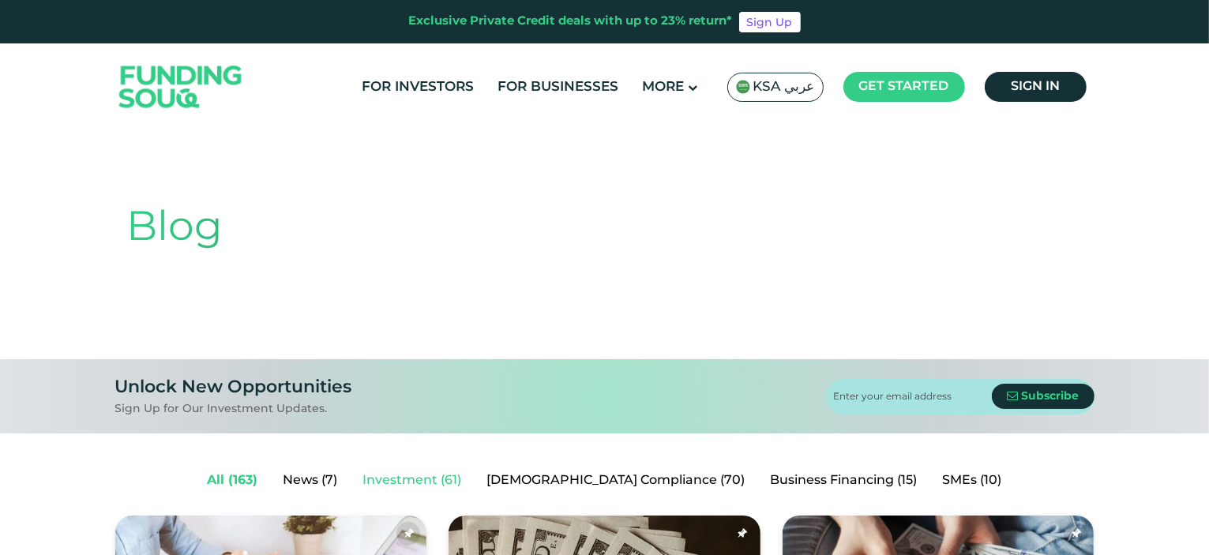
click at [466, 481] on link "Investment (61)" at bounding box center [413, 481] width 124 height 32
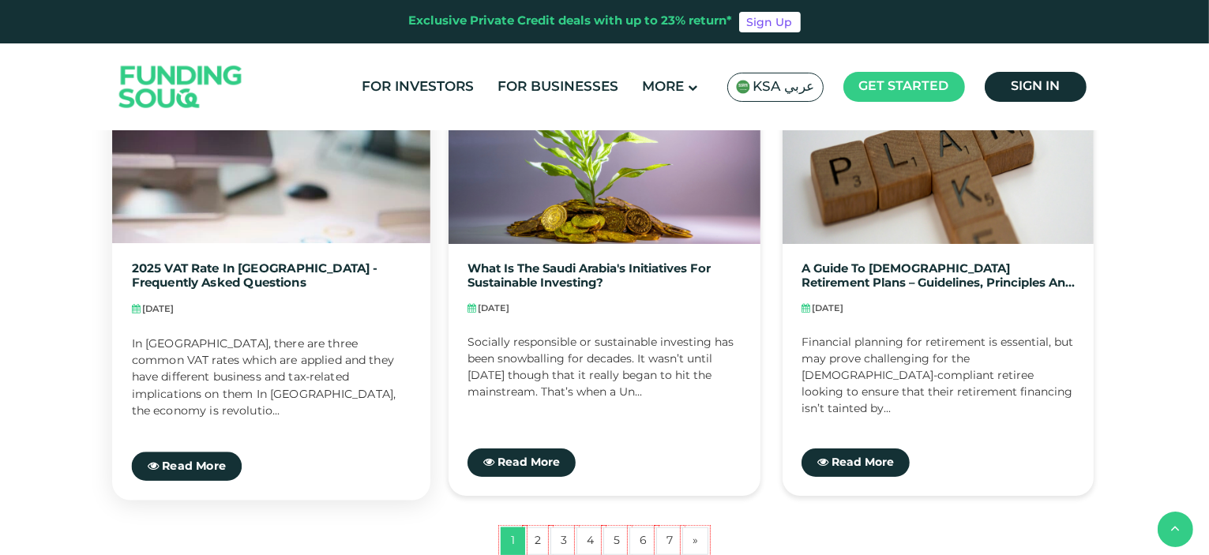
scroll to position [1342, 0]
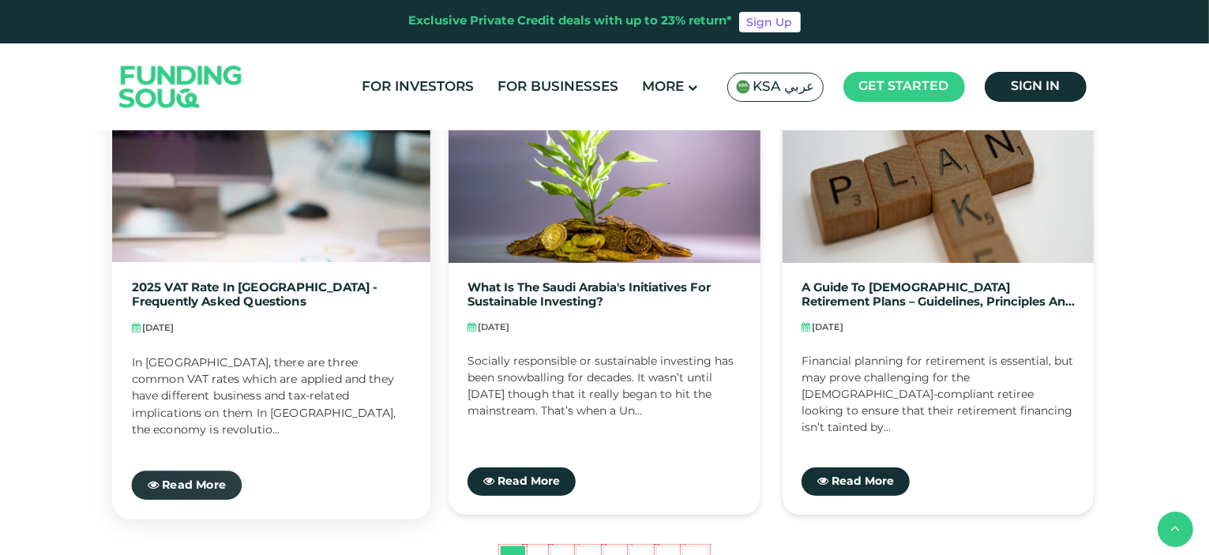
click at [196, 486] on span "Read More" at bounding box center [194, 485] width 64 height 11
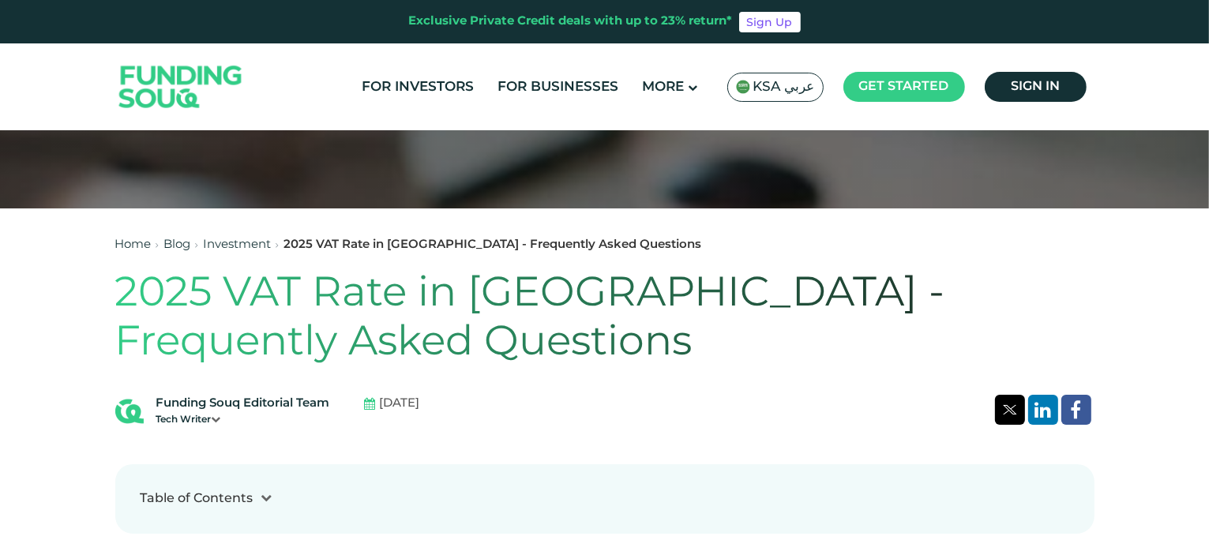
scroll to position [316, 0]
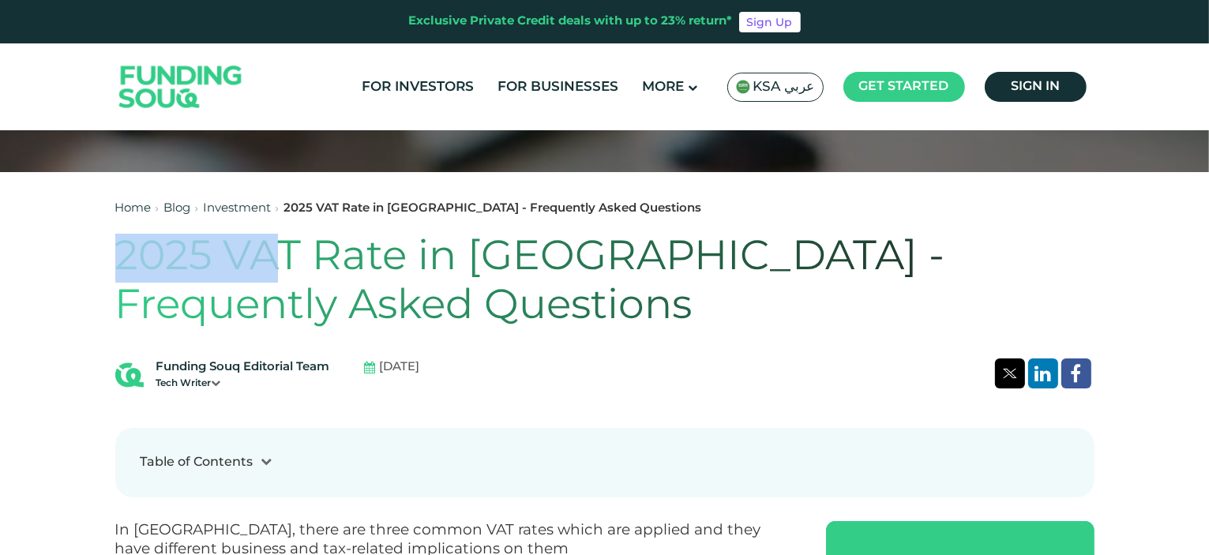
drag, startPoint x: 123, startPoint y: 252, endPoint x: 284, endPoint y: 272, distance: 162.4
click at [284, 272] on h1 "2025 VAT Rate in [GEOGRAPHIC_DATA] - Frequently Asked Questions" at bounding box center [604, 283] width 979 height 99
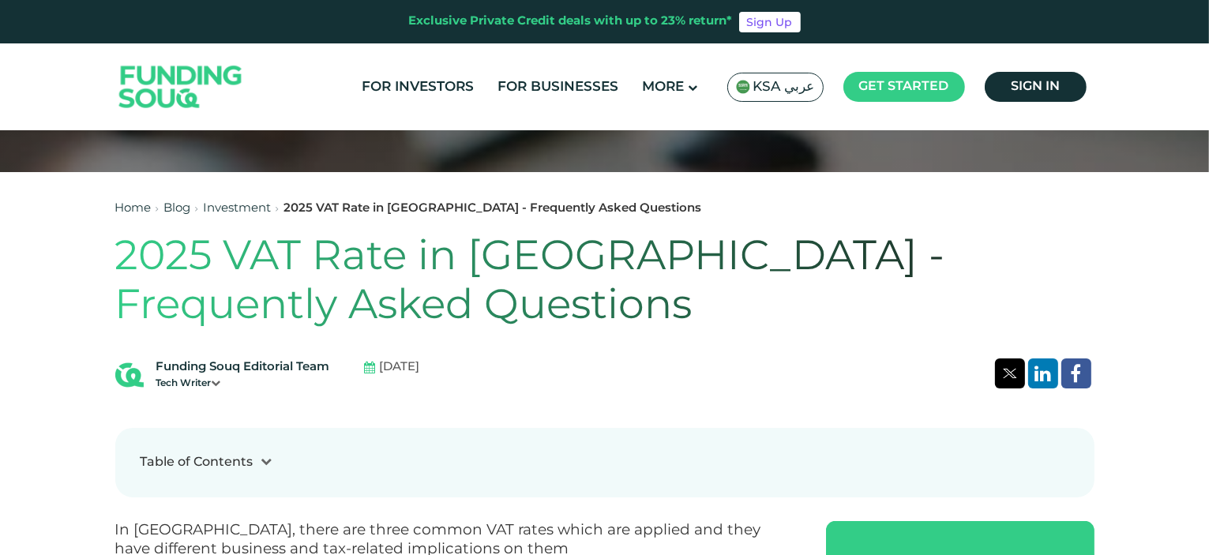
click at [719, 260] on h1 "2025 VAT Rate in [GEOGRAPHIC_DATA] - Frequently Asked Questions" at bounding box center [604, 283] width 979 height 99
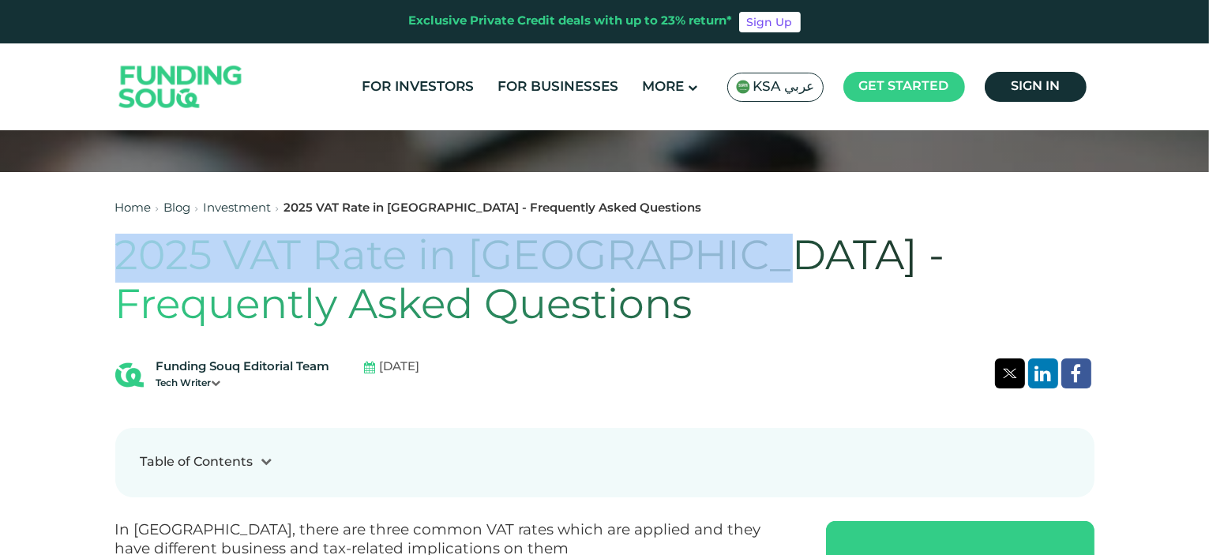
drag, startPoint x: 721, startPoint y: 261, endPoint x: 86, endPoint y: 252, distance: 634.9
copy h1 "2025 VAT Rate in Saudi Arabia"
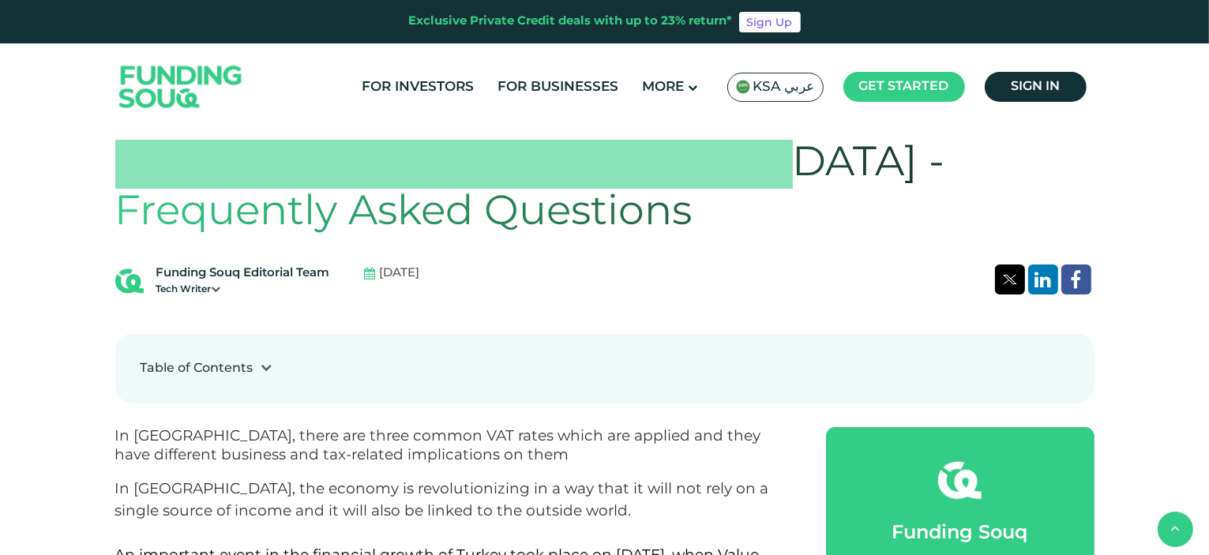
scroll to position [395, 0]
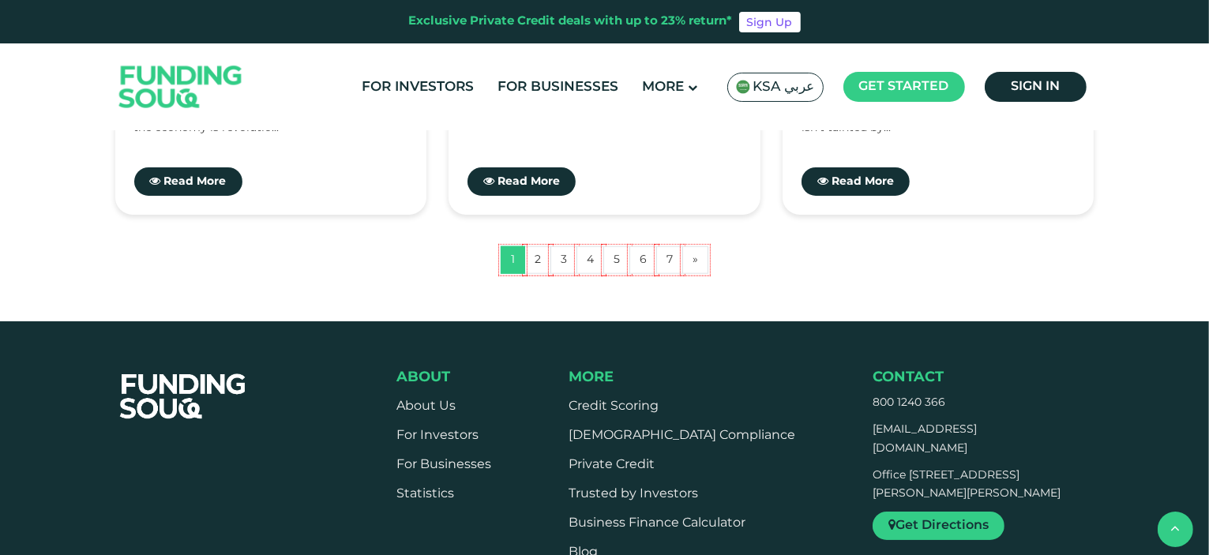
scroll to position [1579, 0]
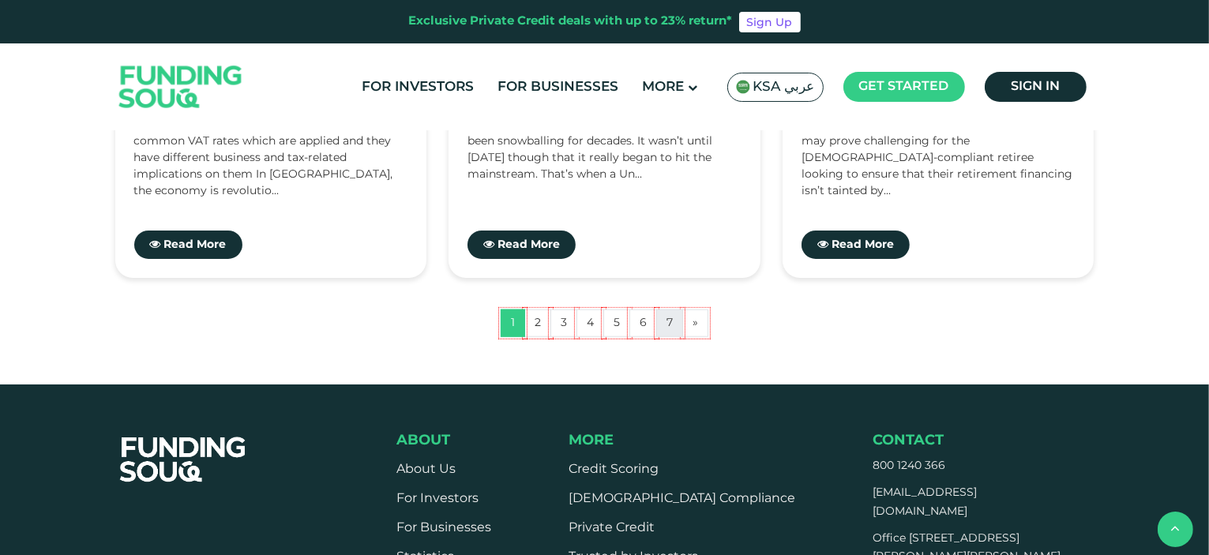
click at [666, 323] on link "7" at bounding box center [669, 324] width 27 height 28
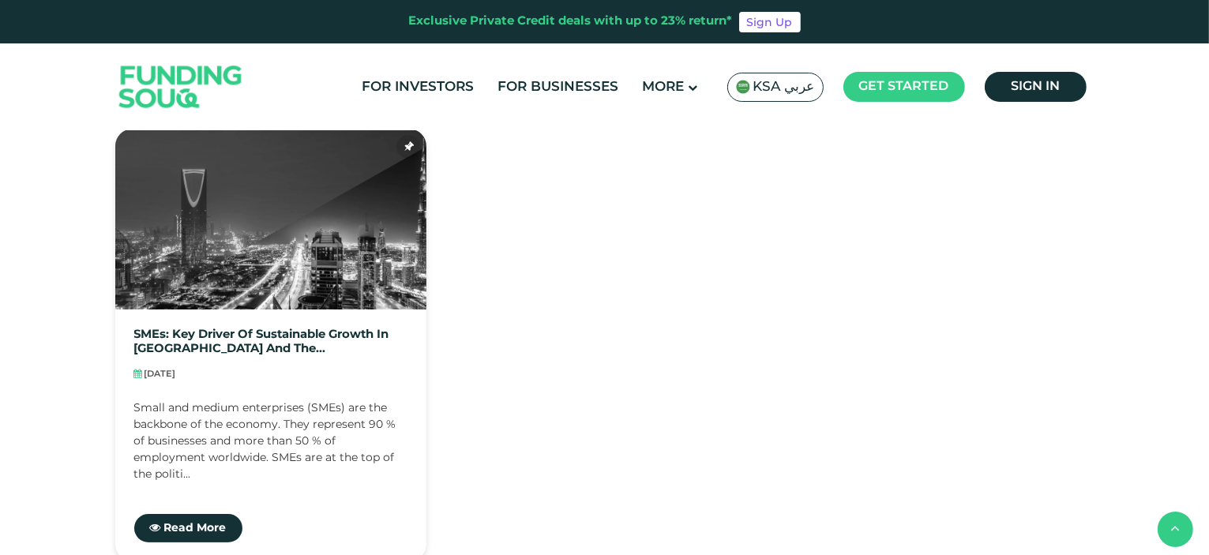
scroll to position [1500, 0]
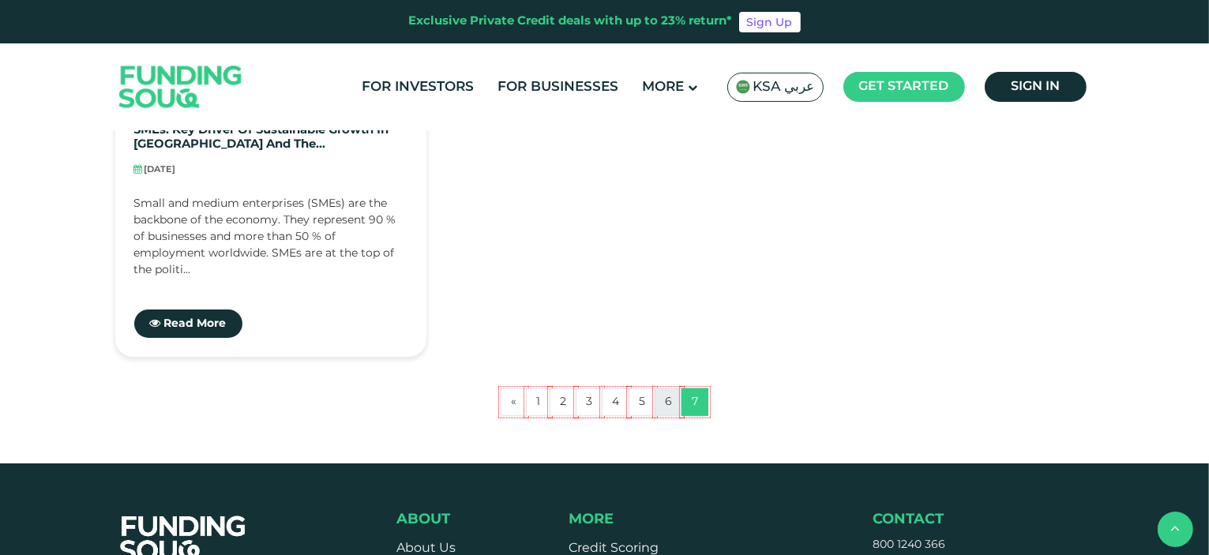
click at [670, 397] on link "6" at bounding box center [669, 402] width 28 height 28
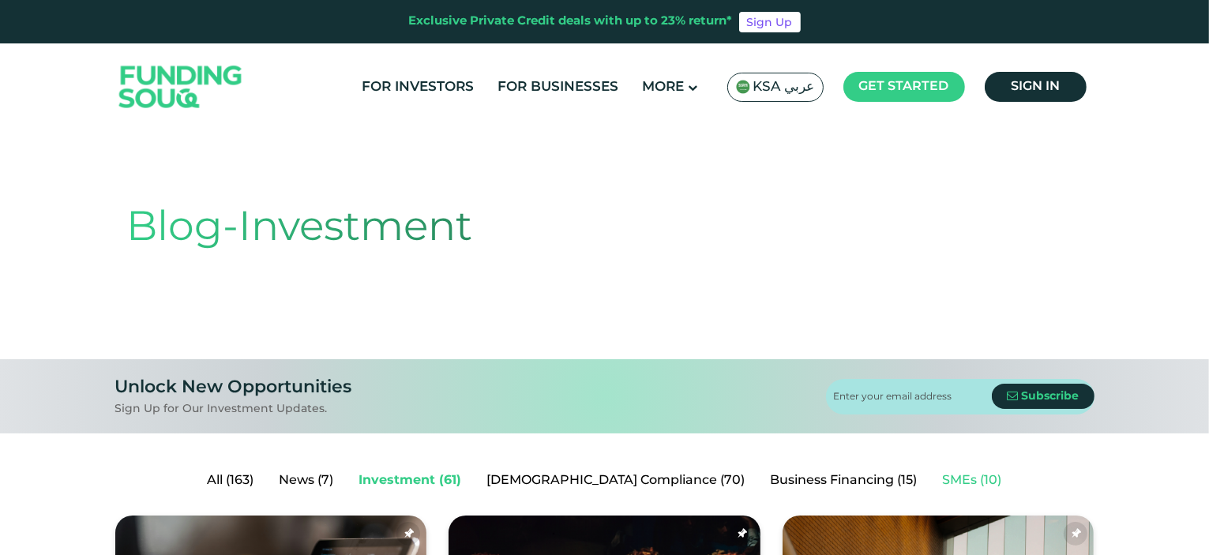
click at [930, 482] on link "SMEs (10)" at bounding box center [972, 481] width 84 height 32
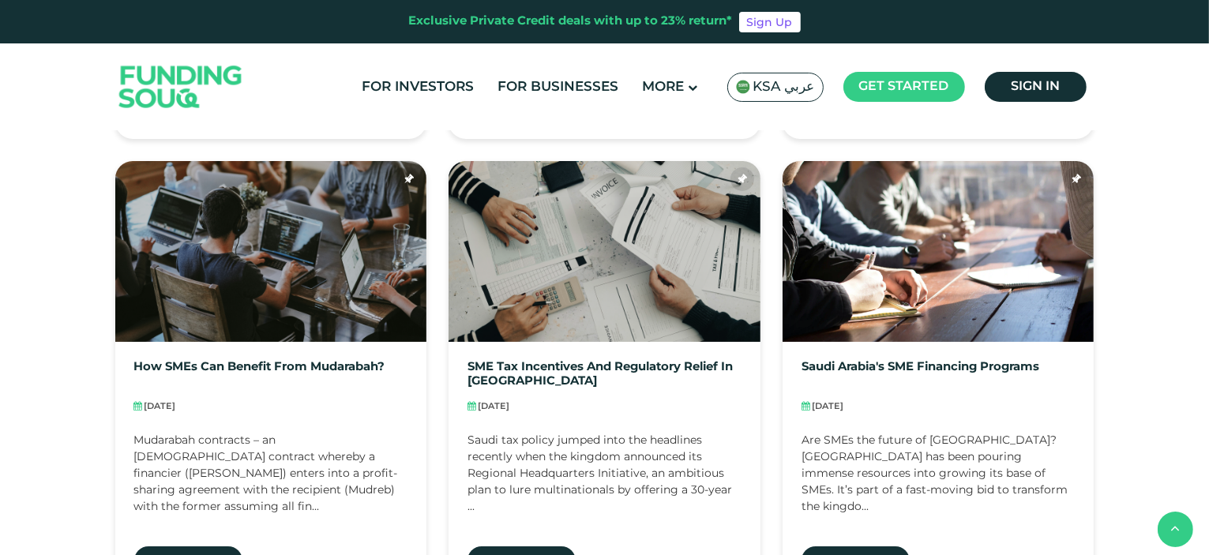
scroll to position [1342, 0]
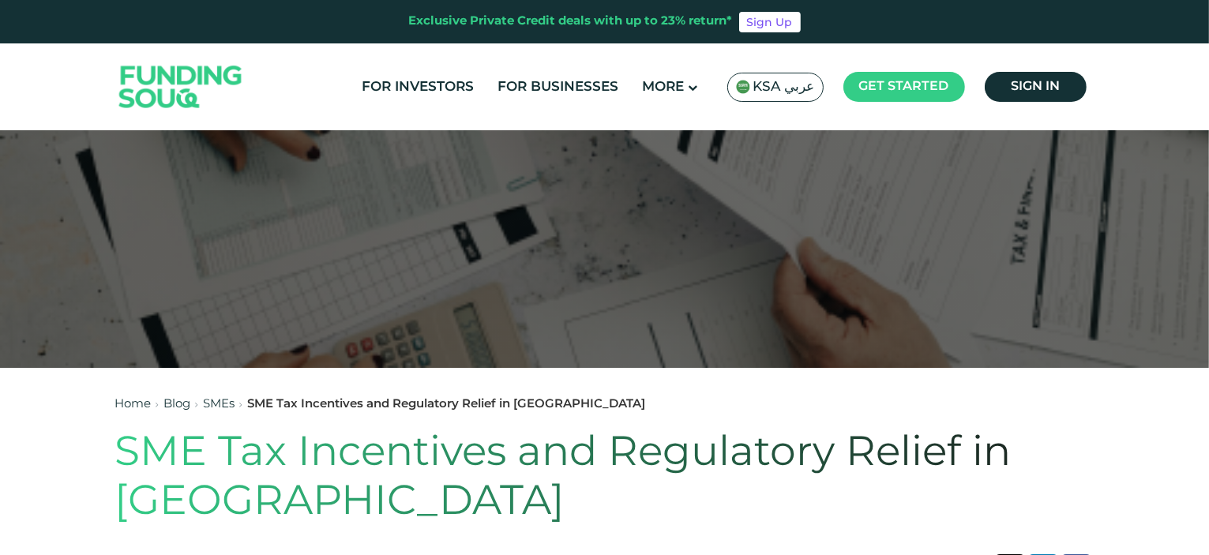
scroll to position [316, 0]
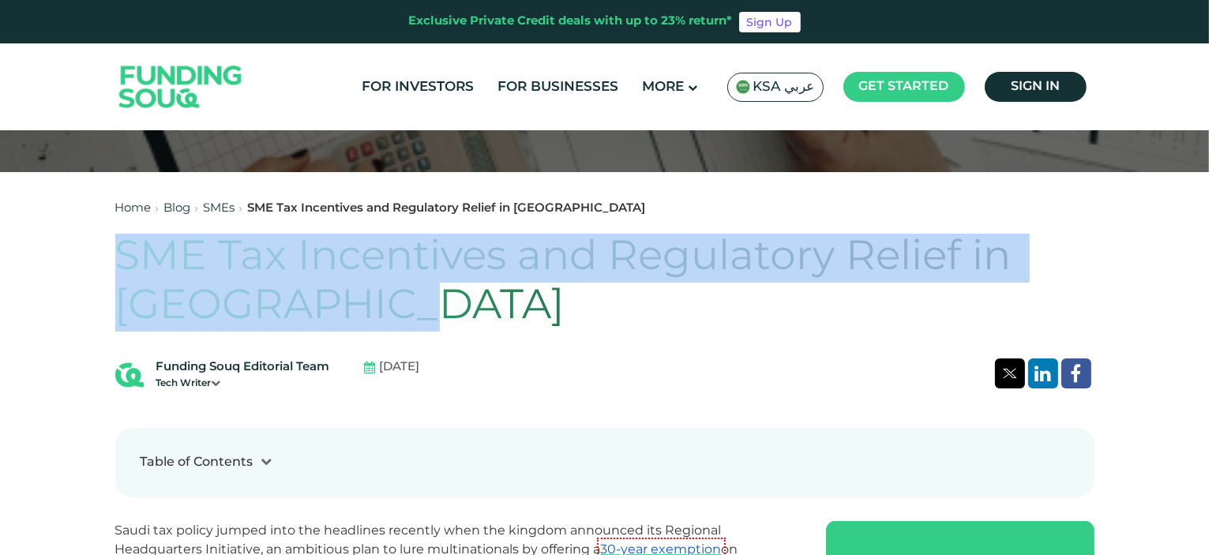
drag, startPoint x: 120, startPoint y: 258, endPoint x: 416, endPoint y: 313, distance: 301.2
click at [416, 313] on h1 "SME Tax Incentives and Regulatory Relief in Saudi Arabia" at bounding box center [604, 283] width 979 height 99
copy h1 "SME Tax Incentives and Regulatory Relief in Saudi Arabia"
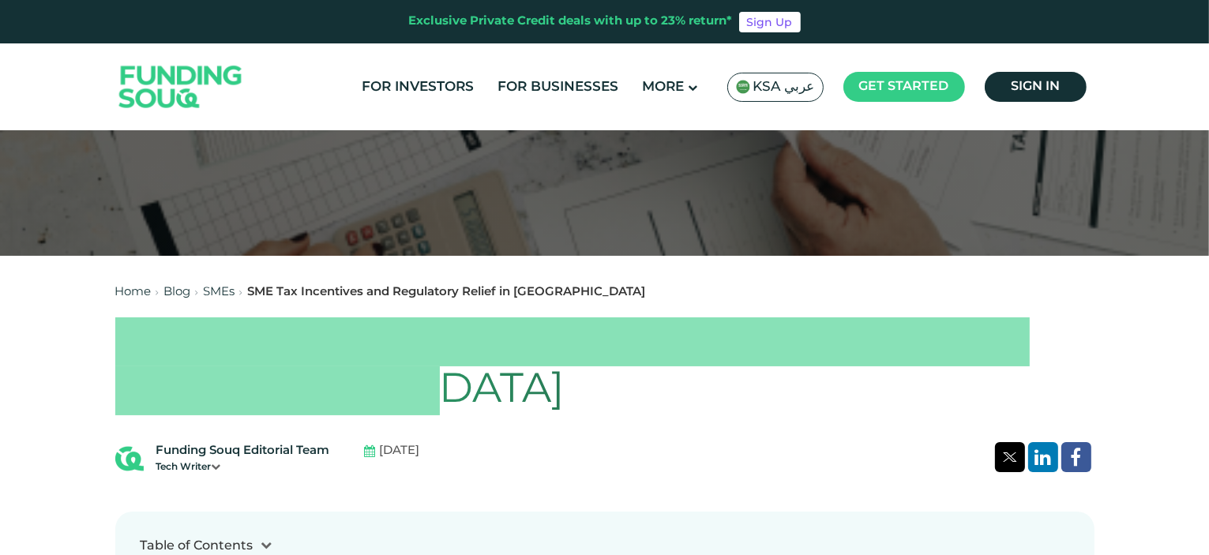
scroll to position [237, 0]
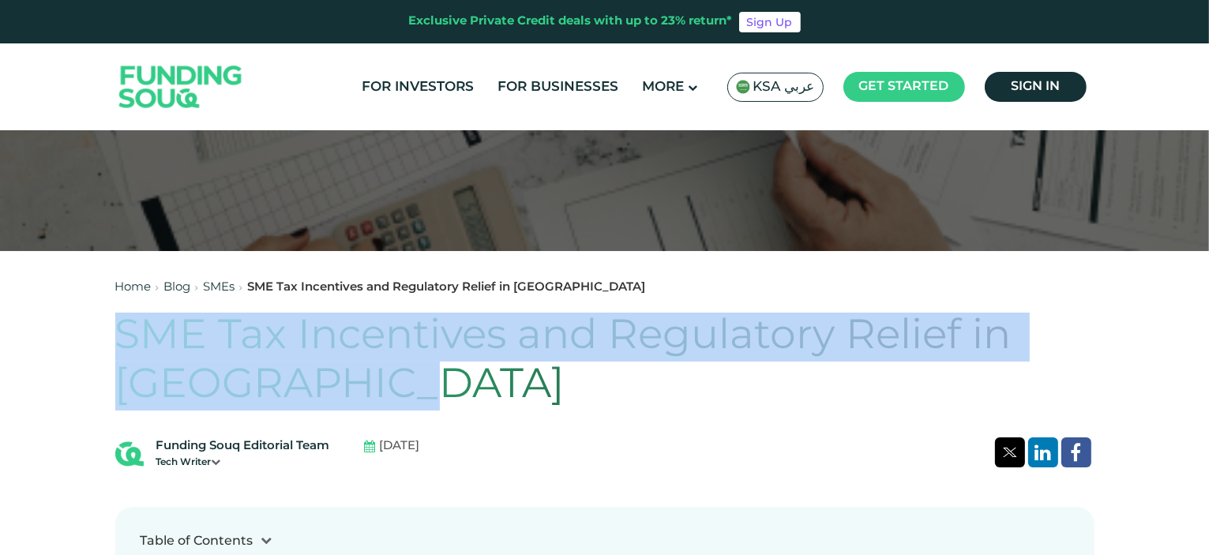
click at [218, 286] on link "SMEs" at bounding box center [220, 287] width 32 height 11
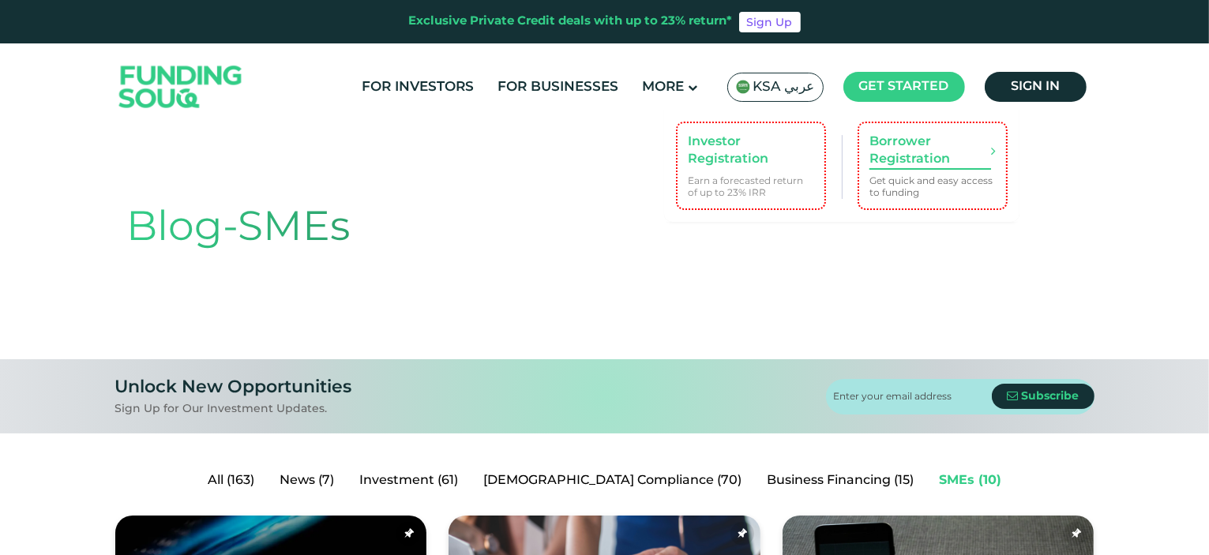
click at [942, 205] on link "Borrower Registration Get quick and easy access to funding" at bounding box center [932, 166] width 142 height 81
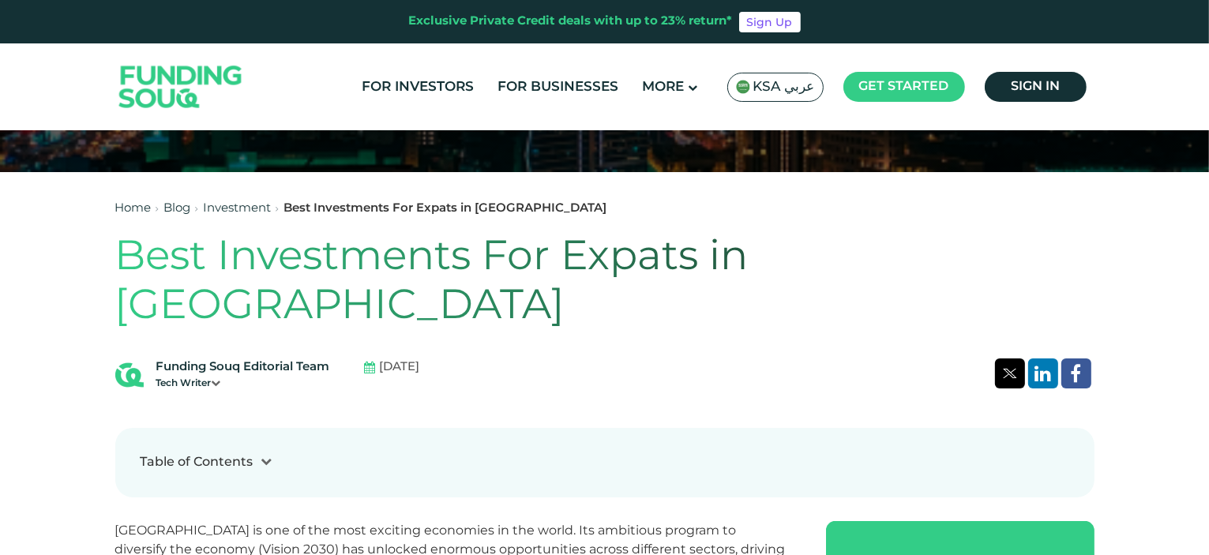
click at [465, 254] on h1 "Best Investments For Expats in [GEOGRAPHIC_DATA]" at bounding box center [604, 283] width 979 height 99
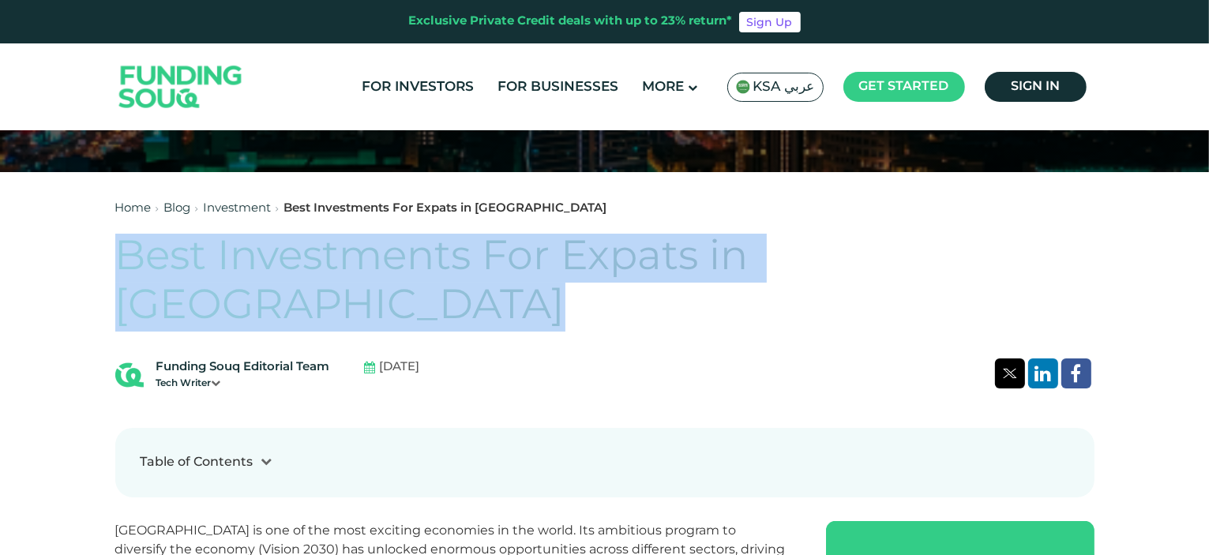
click at [465, 254] on h1 "Best Investments For Expats in [GEOGRAPHIC_DATA]" at bounding box center [604, 283] width 979 height 99
copy div "Best Investments For Expats in [GEOGRAPHIC_DATA]"
